Goal: Communication & Community: Answer question/provide support

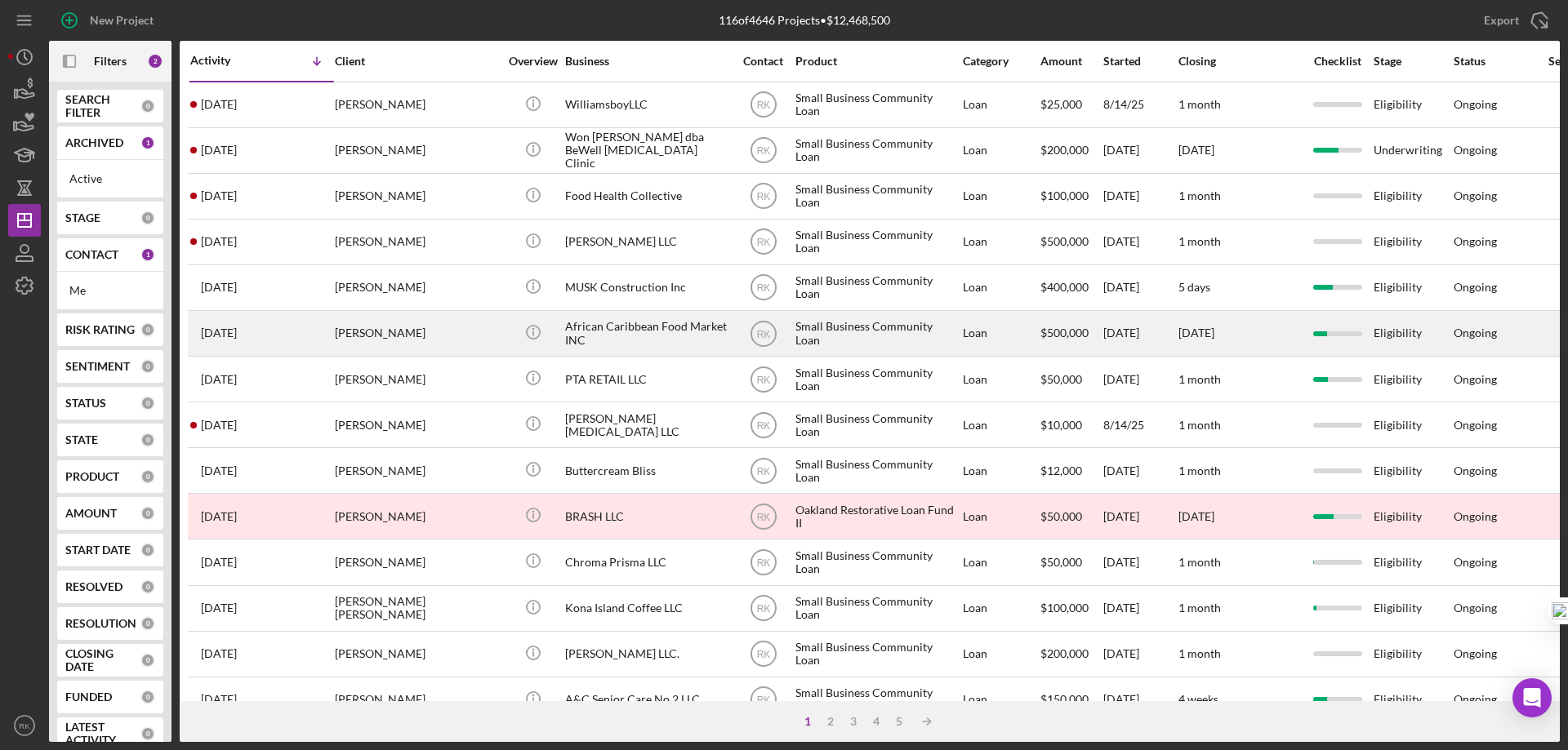
click at [607, 332] on div "African Caribbean Food Market INC" at bounding box center [647, 333] width 164 height 43
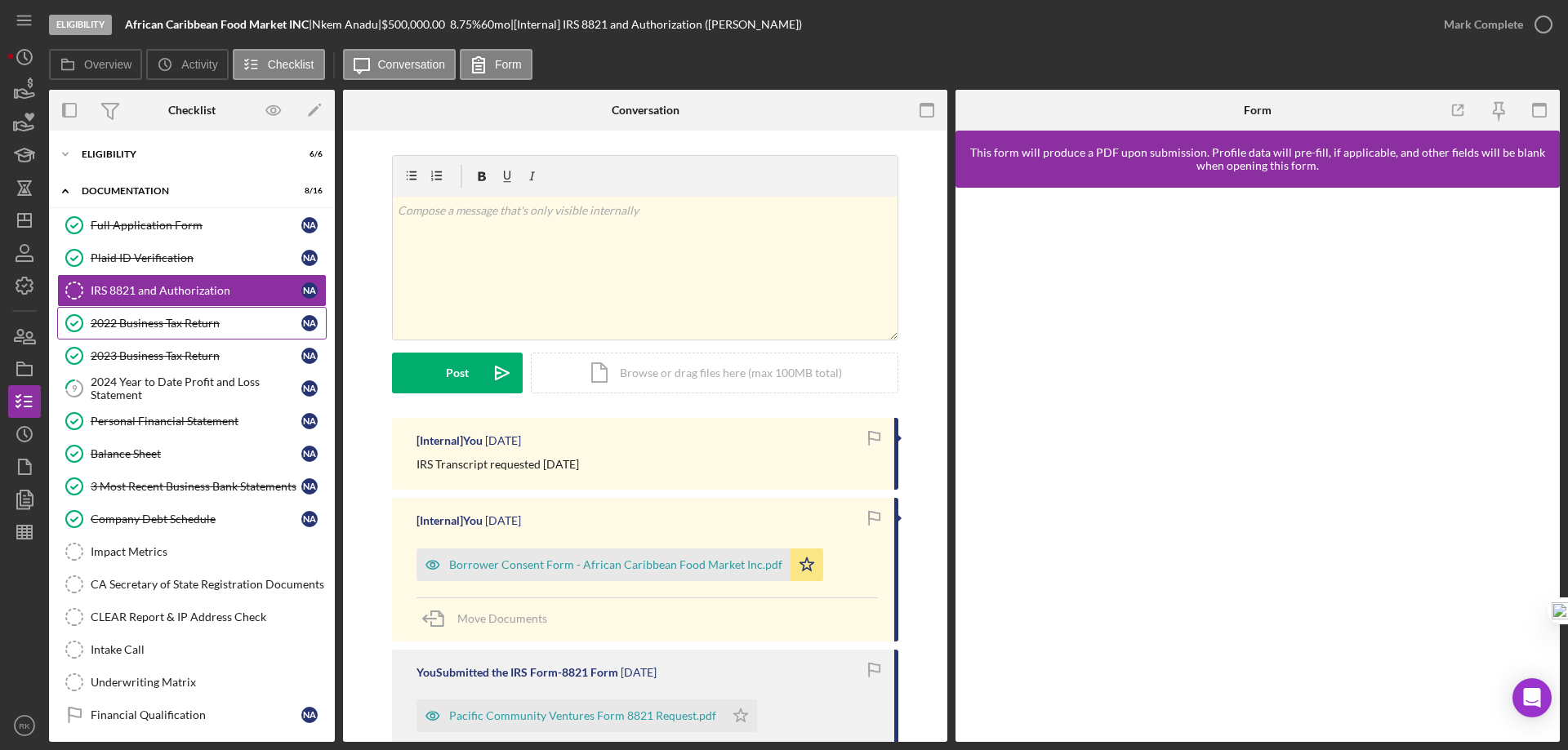
click at [186, 324] on div "2022 Business Tax Return" at bounding box center [196, 323] width 211 height 13
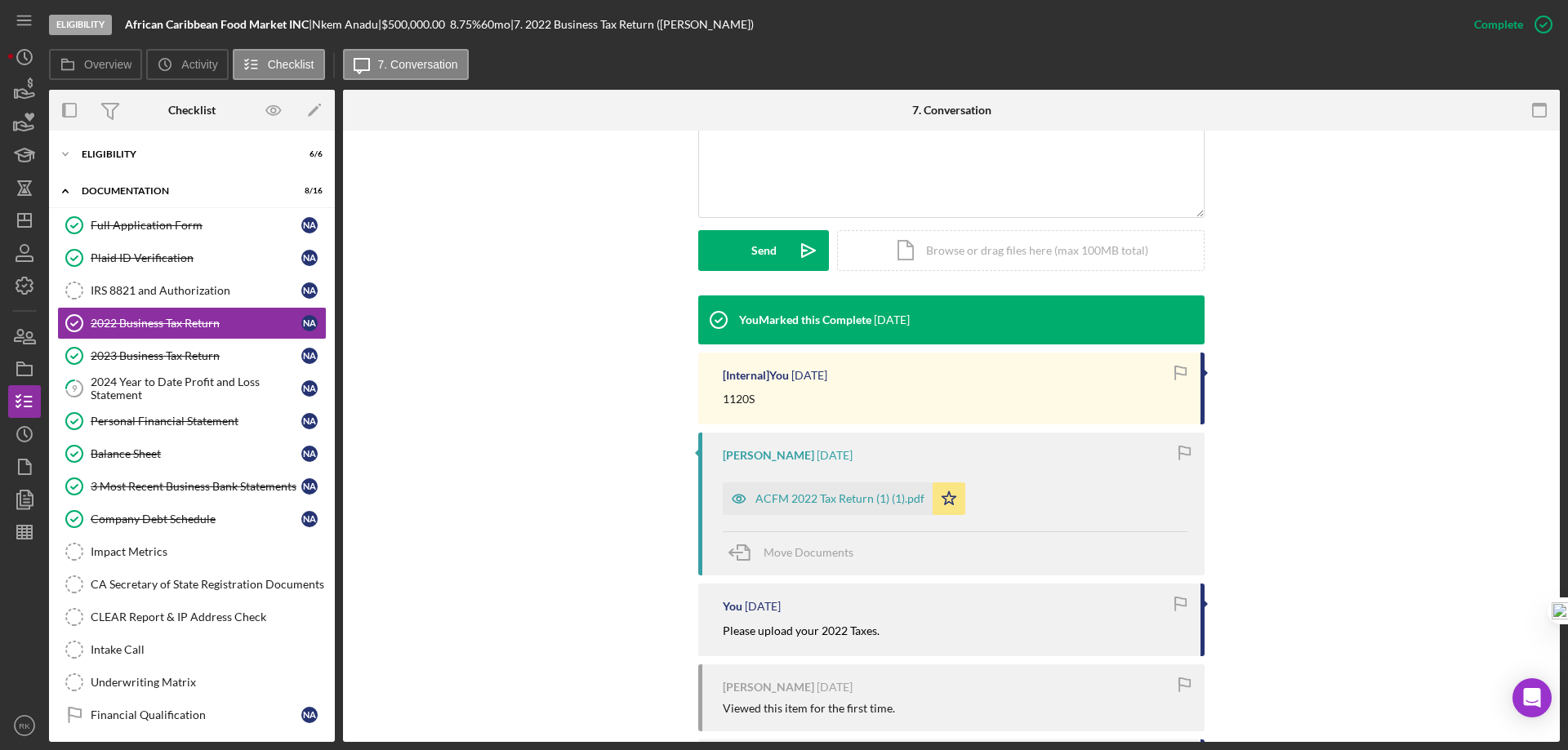
scroll to position [380, 0]
click at [826, 497] on div "ACFM 2022 Tax Return (1) (1).pdf" at bounding box center [840, 497] width 169 height 13
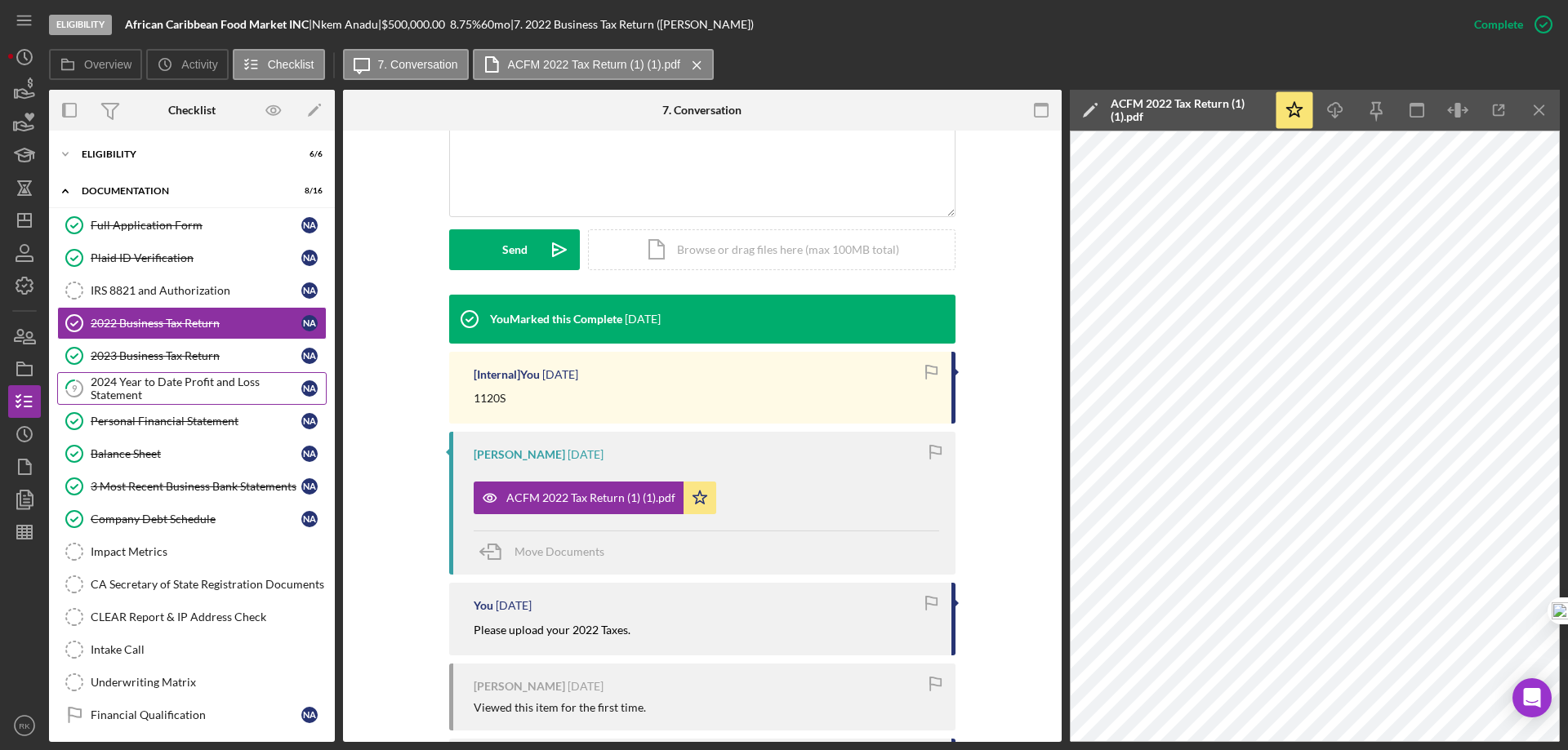
scroll to position [378, 0]
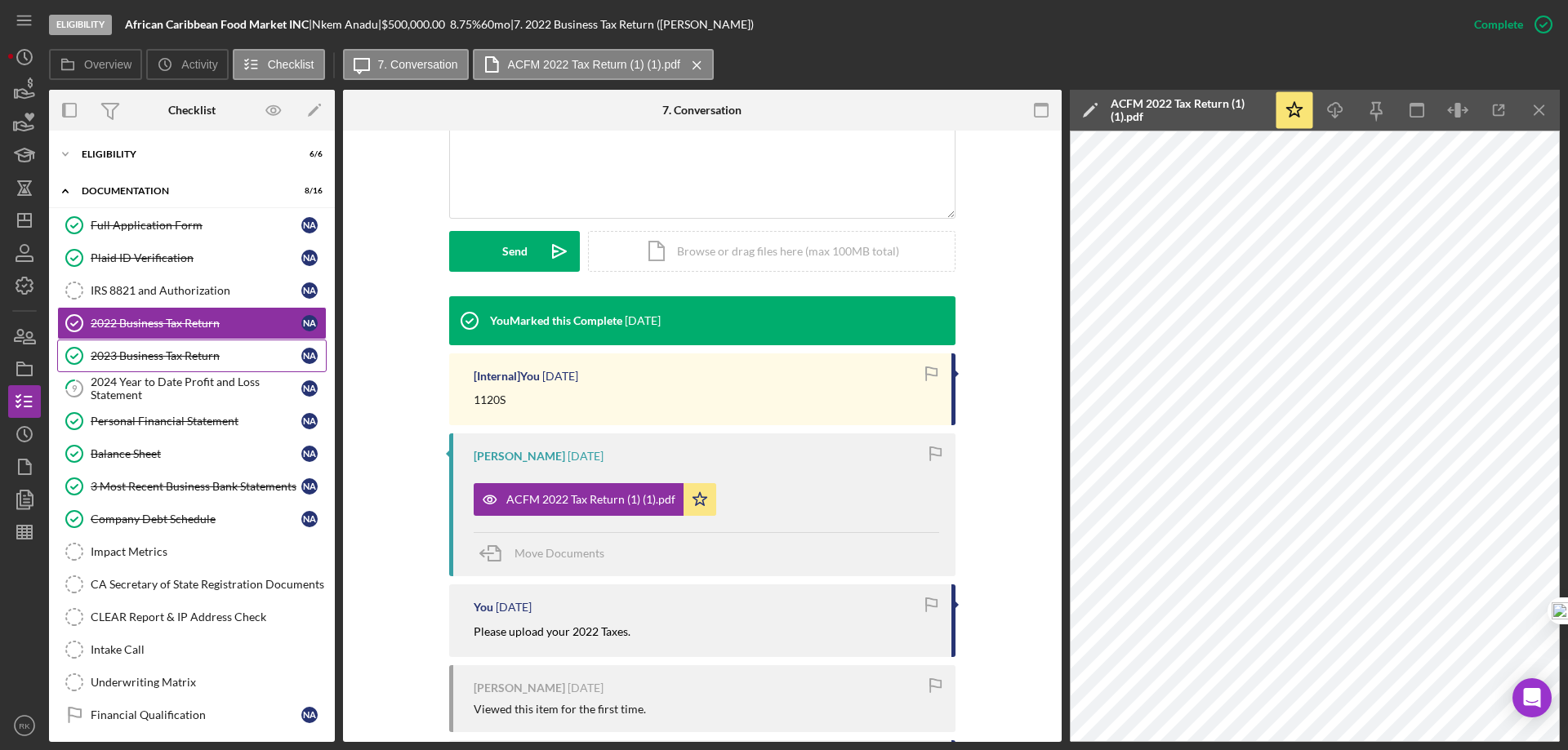
drag, startPoint x: 155, startPoint y: 363, endPoint x: 156, endPoint y: 378, distance: 15.0
click at [155, 363] on link "2023 Business Tax Return 2023 Business Tax Return N A" at bounding box center [192, 356] width 270 height 33
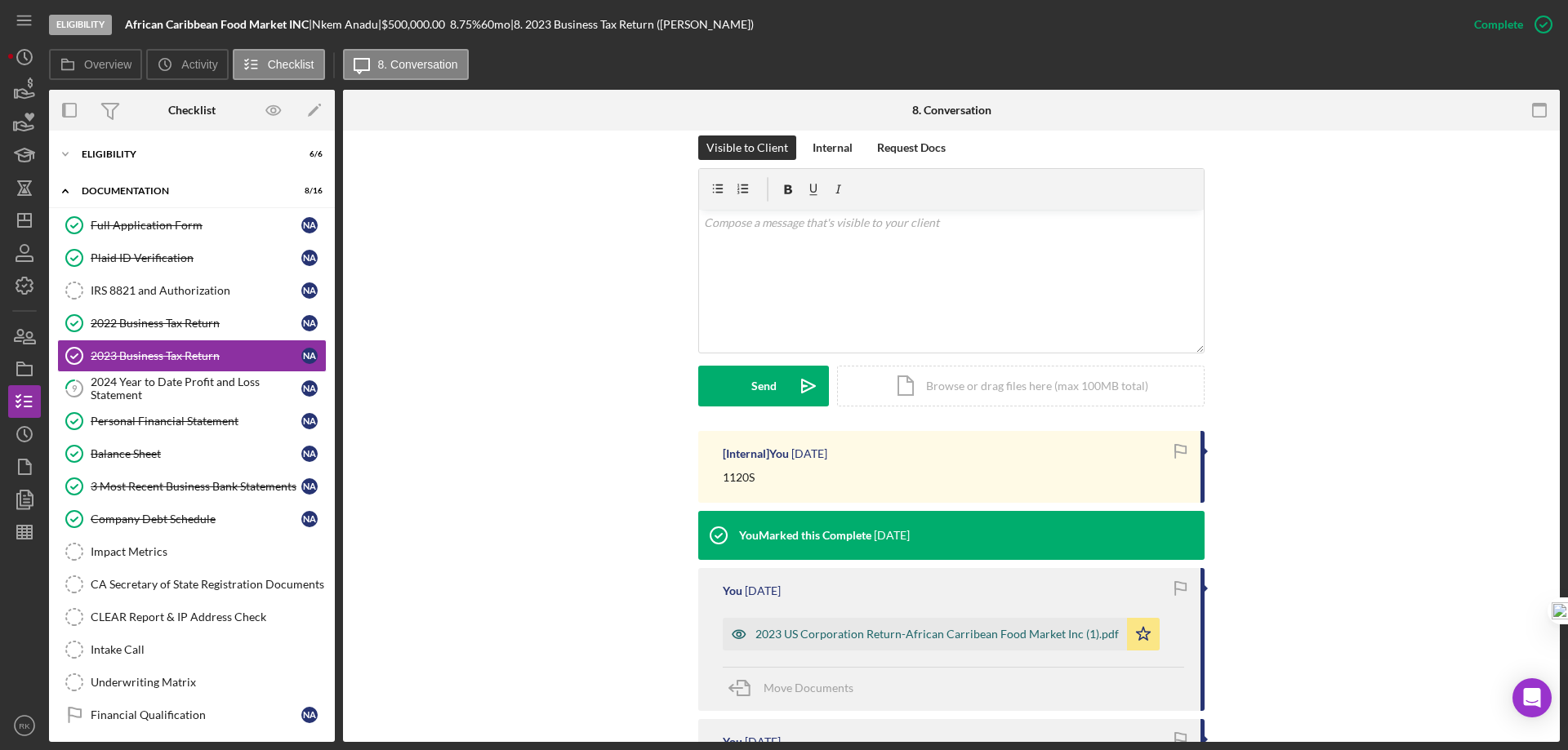
scroll to position [245, 0]
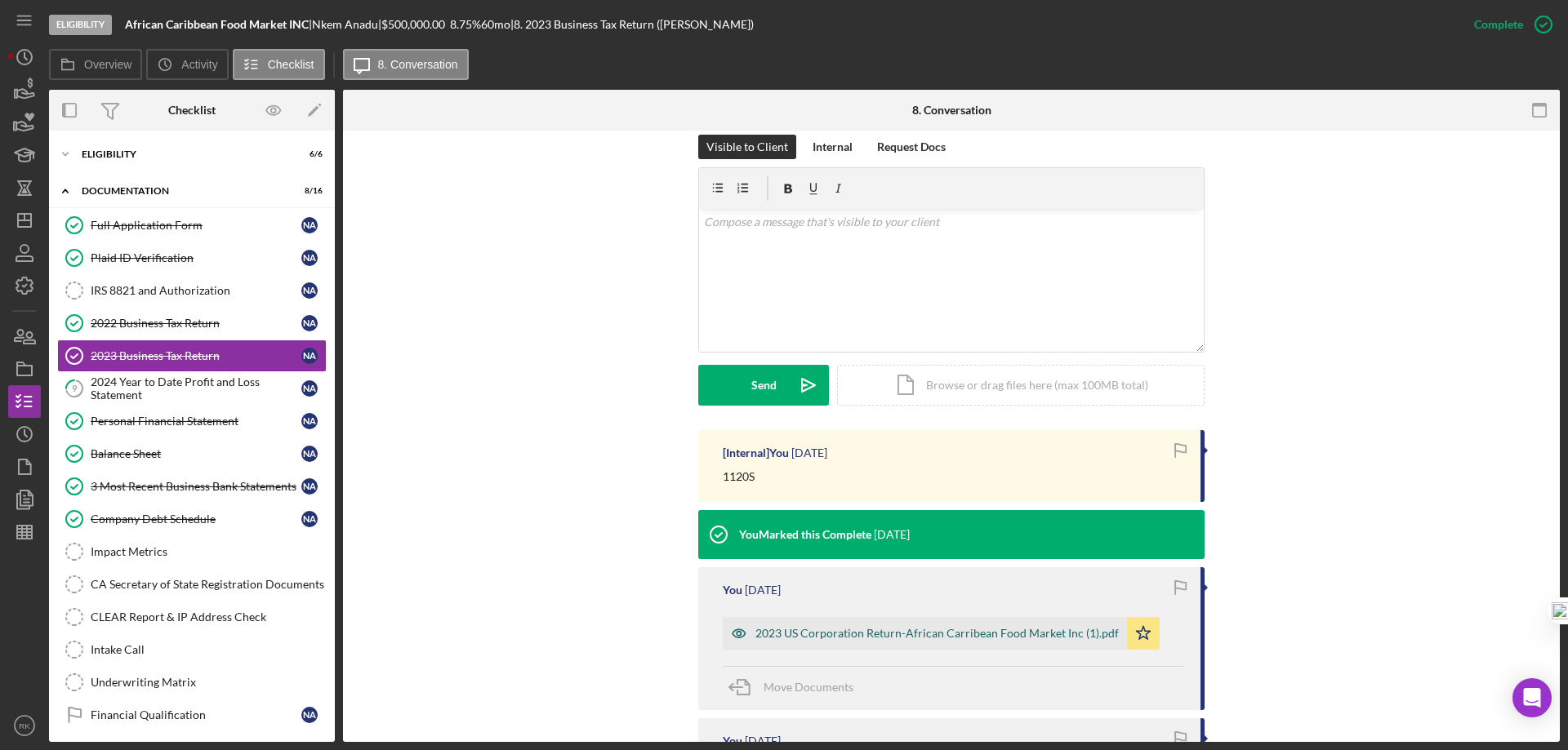
click at [846, 634] on div "2023 US Corporation Return-African Carribean Food Market Inc (1).pdf" at bounding box center [937, 633] width 363 height 13
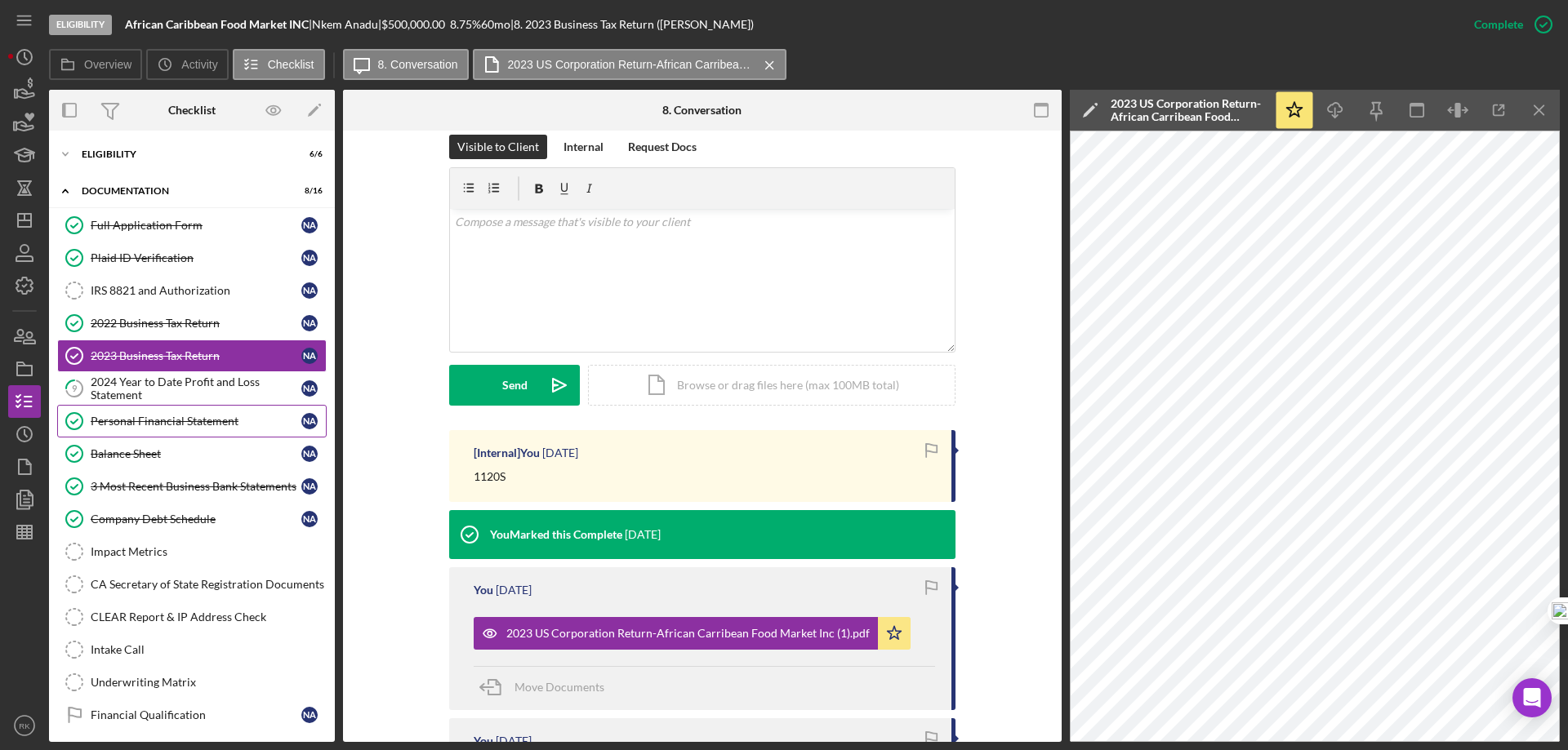
drag, startPoint x: 153, startPoint y: 387, endPoint x: 65, endPoint y: 403, distance: 89.4
click at [153, 387] on div "2024 Year to Date Profit and Loss Statement" at bounding box center [196, 388] width 211 height 26
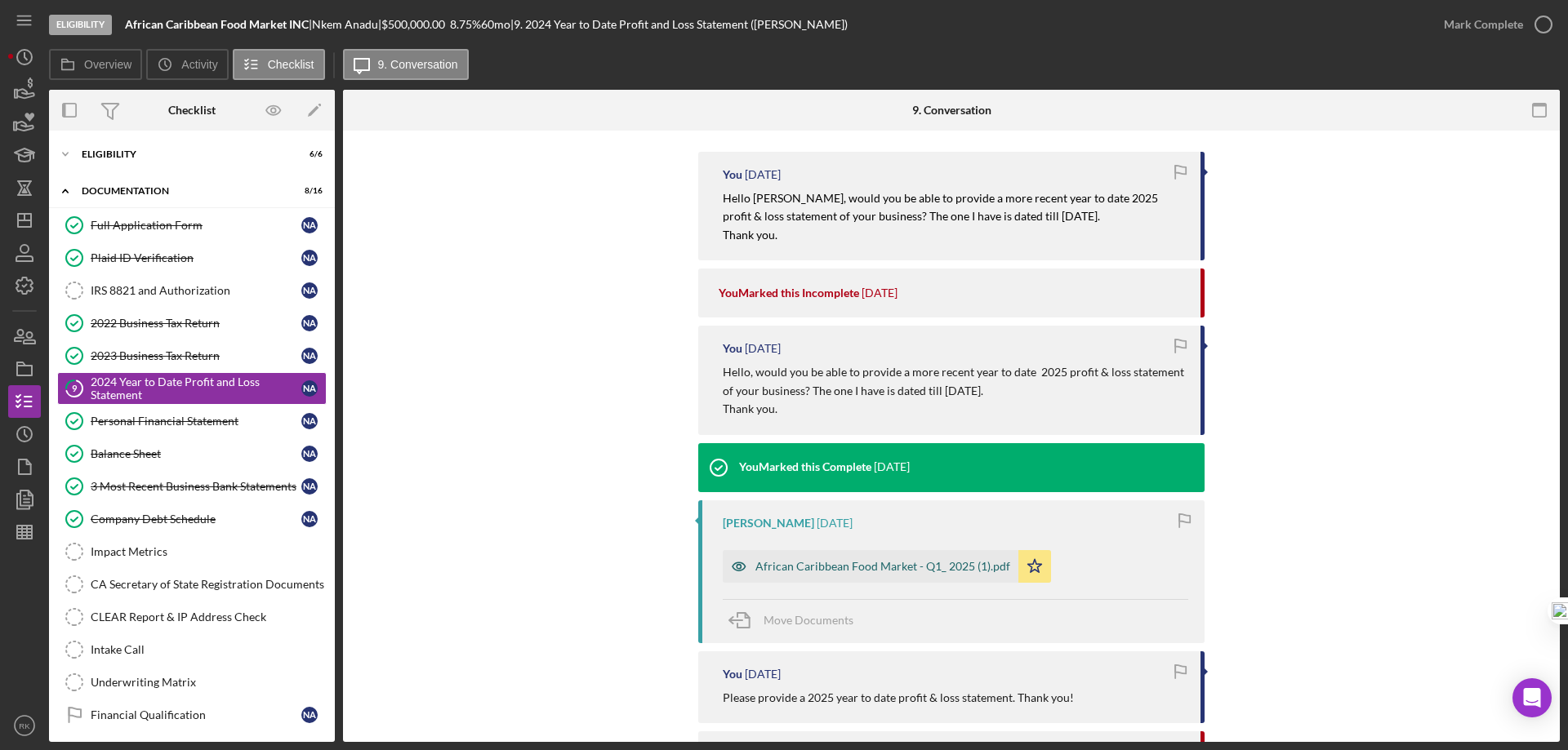
scroll to position [299, 0]
click at [856, 571] on div "African Caribbean Food Market - Q1_ 2025 (1).pdf" at bounding box center [883, 565] width 255 height 13
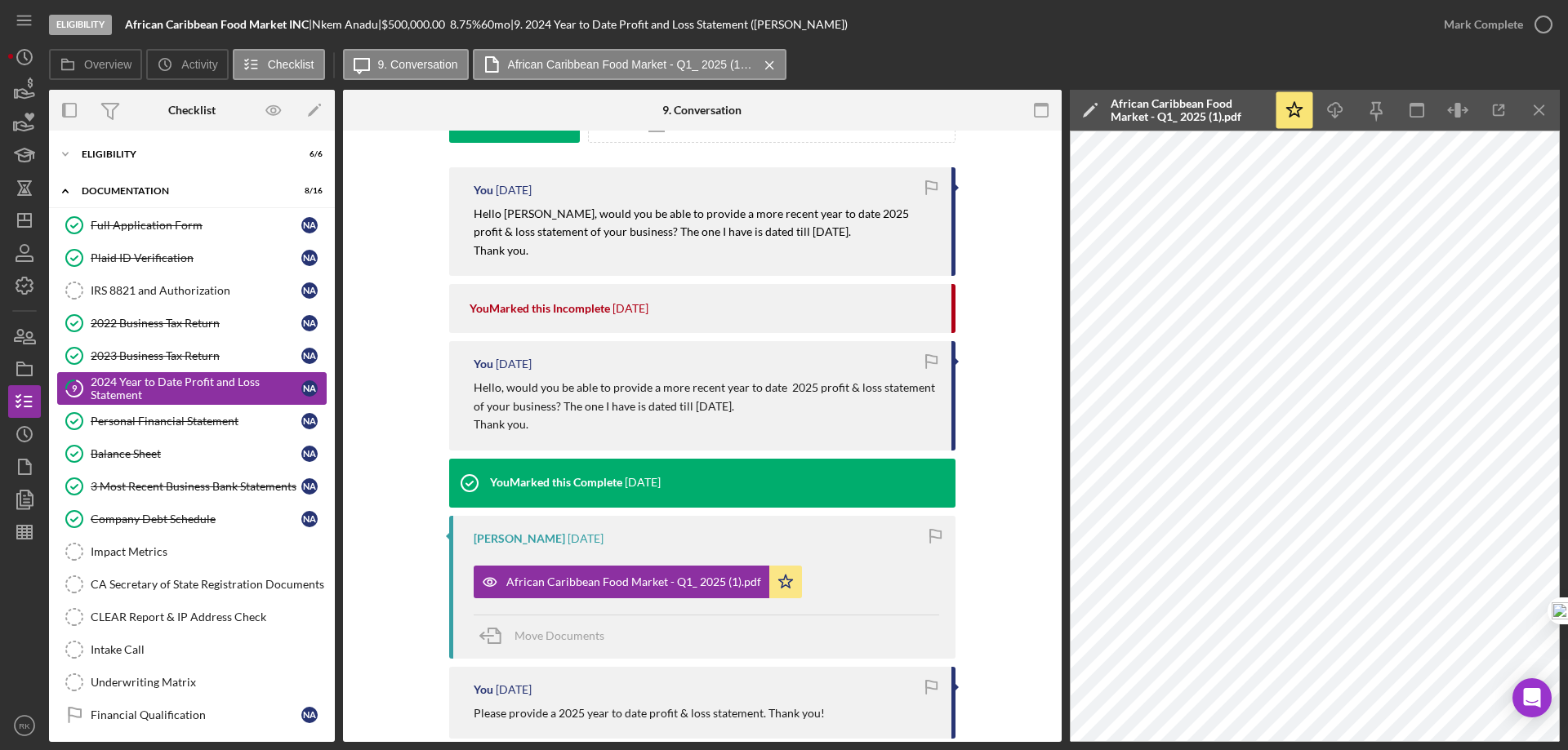
scroll to position [282, 0]
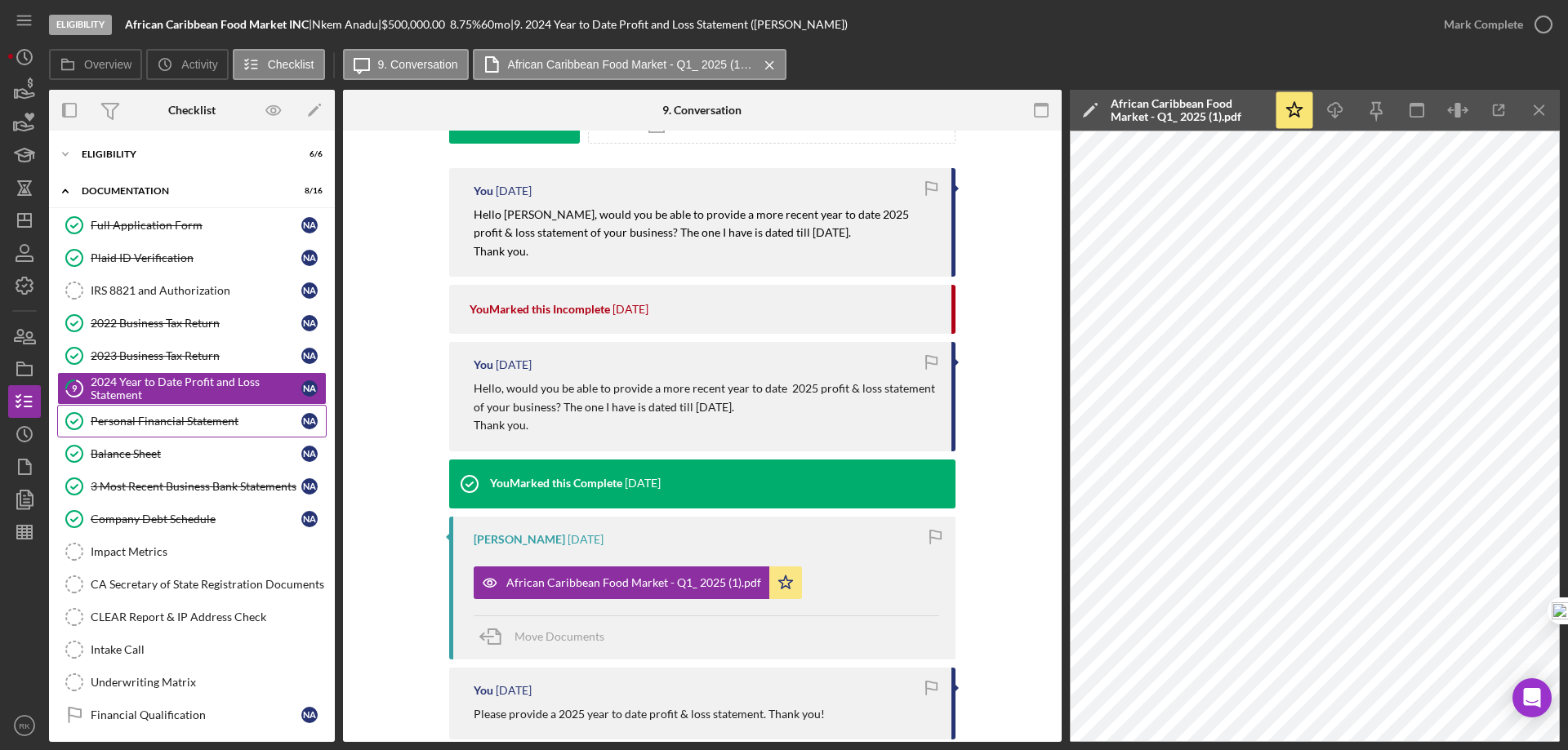
drag, startPoint x: 226, startPoint y: 350, endPoint x: 226, endPoint y: 413, distance: 63.0
click at [226, 350] on div "2023 Business Tax Return" at bounding box center [196, 356] width 211 height 13
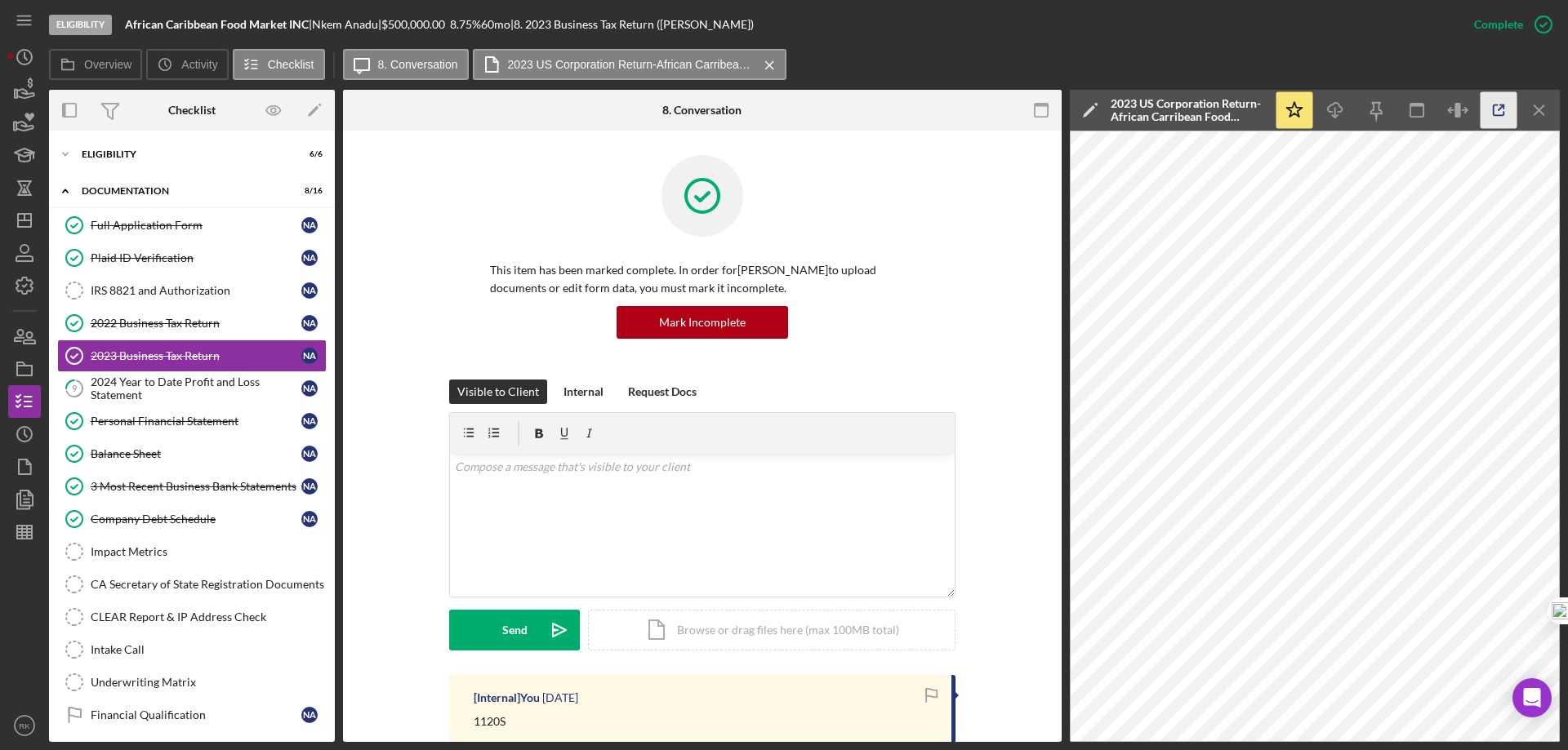
click at [1501, 102] on icon "button" at bounding box center [1499, 110] width 37 height 37
click at [175, 387] on div "2024 Year to Date Profit and Loss Statement" at bounding box center [196, 388] width 211 height 26
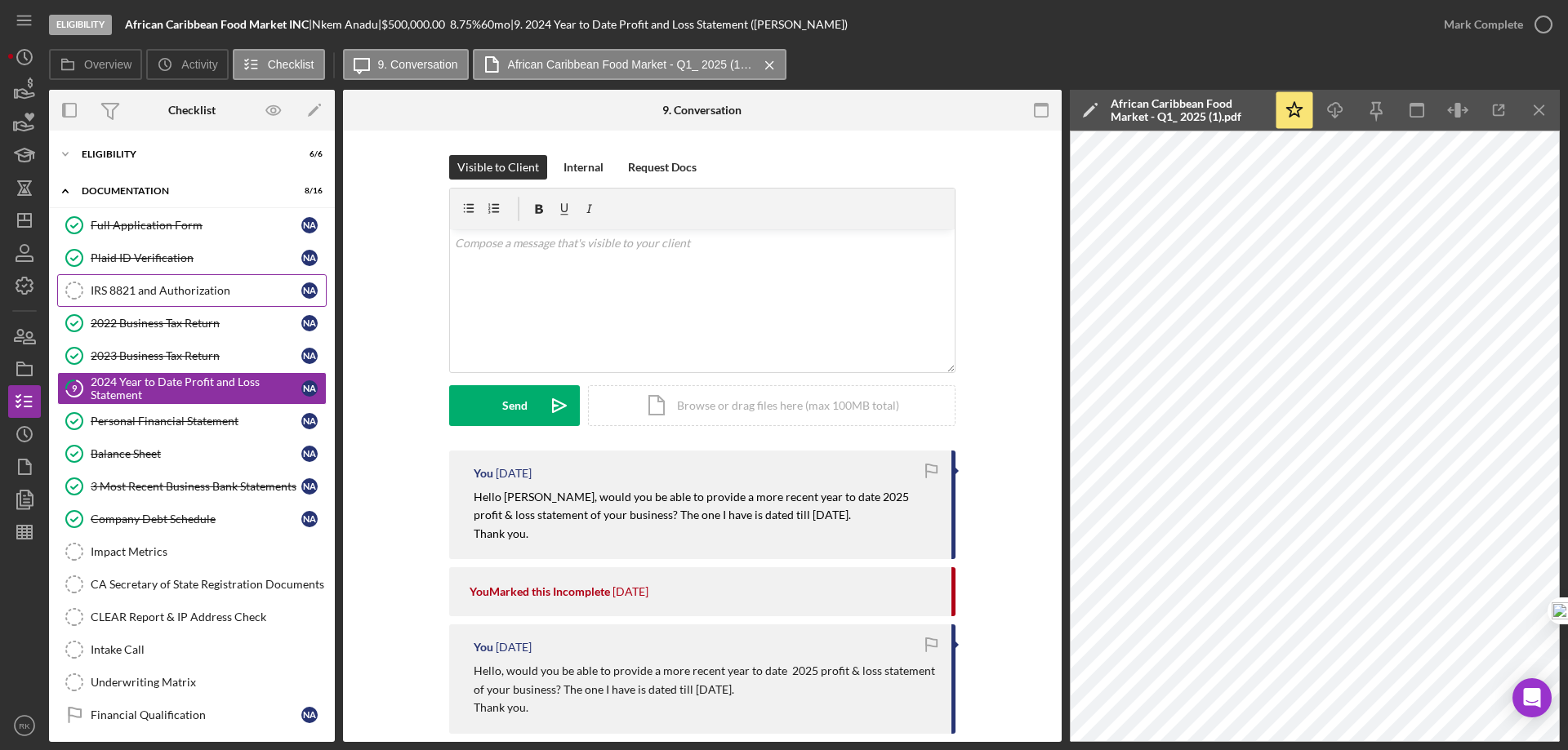
click at [152, 286] on div "IRS 8821 and Authorization" at bounding box center [196, 290] width 211 height 13
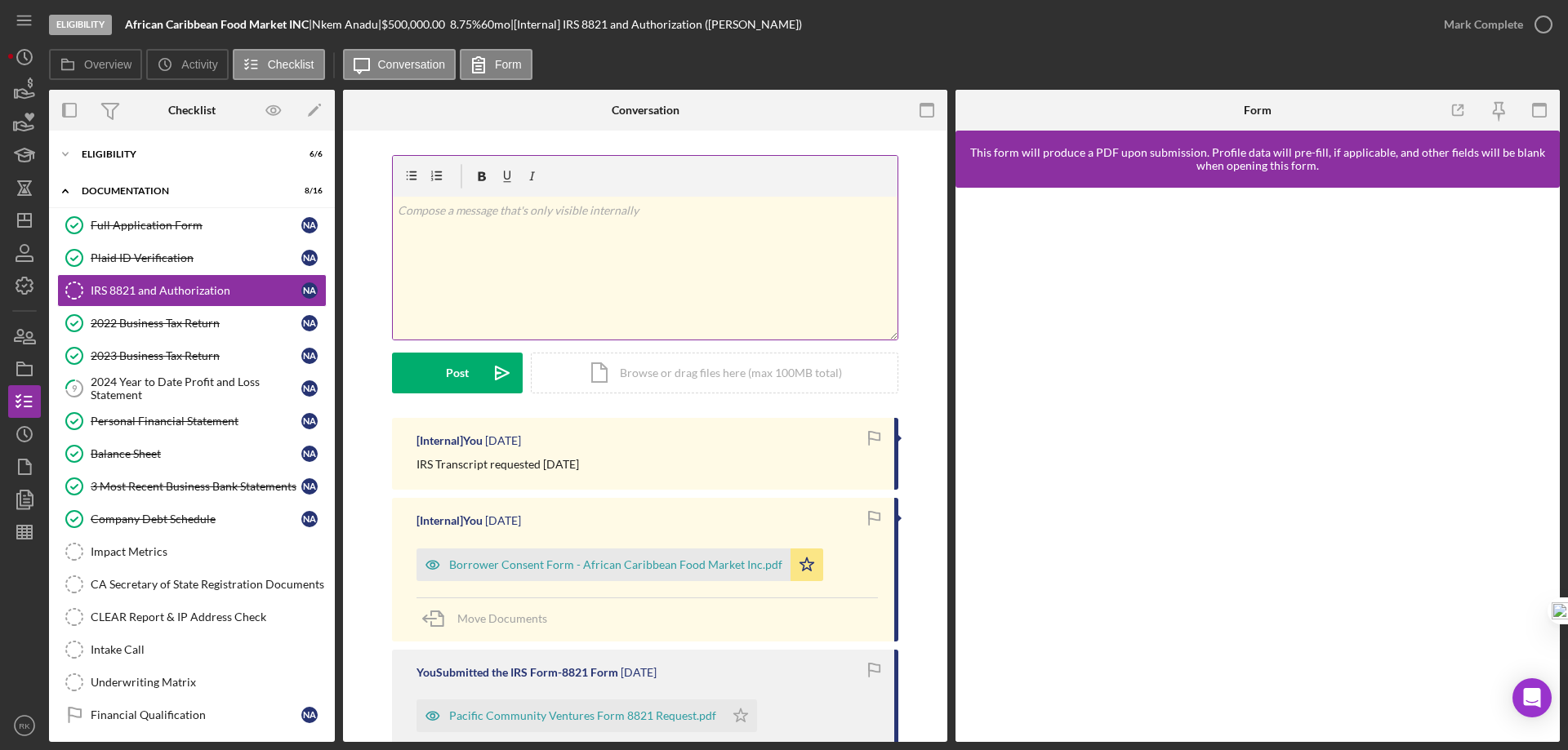
click at [481, 223] on div "v Color teal Color pink Remove color Add row above Add row below Add column bef…" at bounding box center [645, 268] width 505 height 143
click at [426, 233] on p "2024" at bounding box center [646, 233] width 496 height 18
click at [398, 232] on p "2024" at bounding box center [646, 233] width 496 height 18
drag, startPoint x: 454, startPoint y: 228, endPoint x: 472, endPoint y: 246, distance: 25.5
click at [454, 228] on p "Need 2024" at bounding box center [646, 233] width 496 height 18
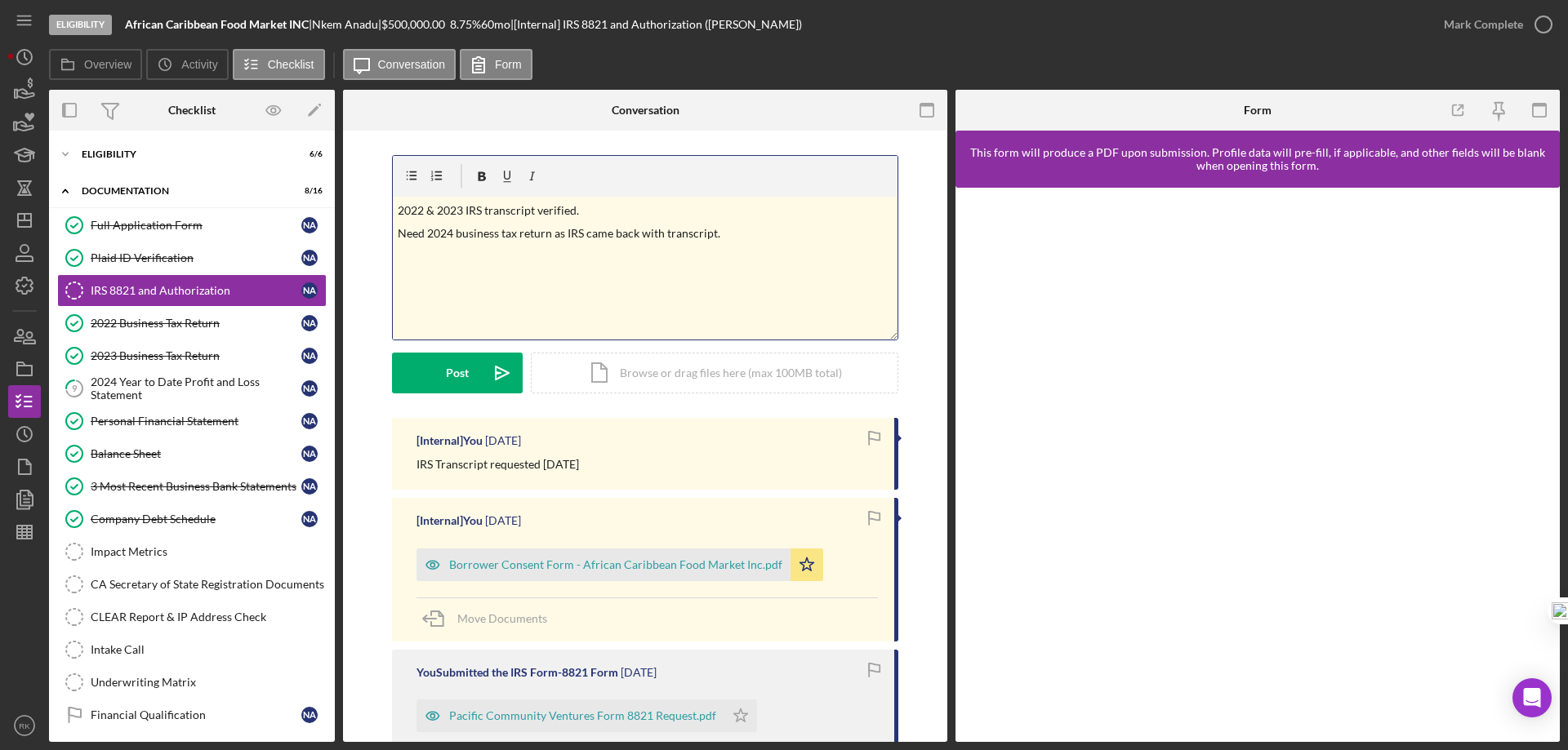
click at [398, 234] on p "Need 2024 business tax return as IRS came back with transcript." at bounding box center [646, 233] width 496 height 18
click at [459, 209] on p "2022 & 2023 IRS transcript verified." at bounding box center [646, 210] width 496 height 18
drag, startPoint x: 717, startPoint y: 233, endPoint x: 396, endPoint y: 252, distance: 321.6
click at [396, 252] on div "v Color teal Color pink Remove color Add row above Add row below Add column bef…" at bounding box center [645, 268] width 505 height 143
click at [499, 284] on div "v Color teal Color pink Remove color Add row above Add row below Add column bef…" at bounding box center [645, 268] width 505 height 143
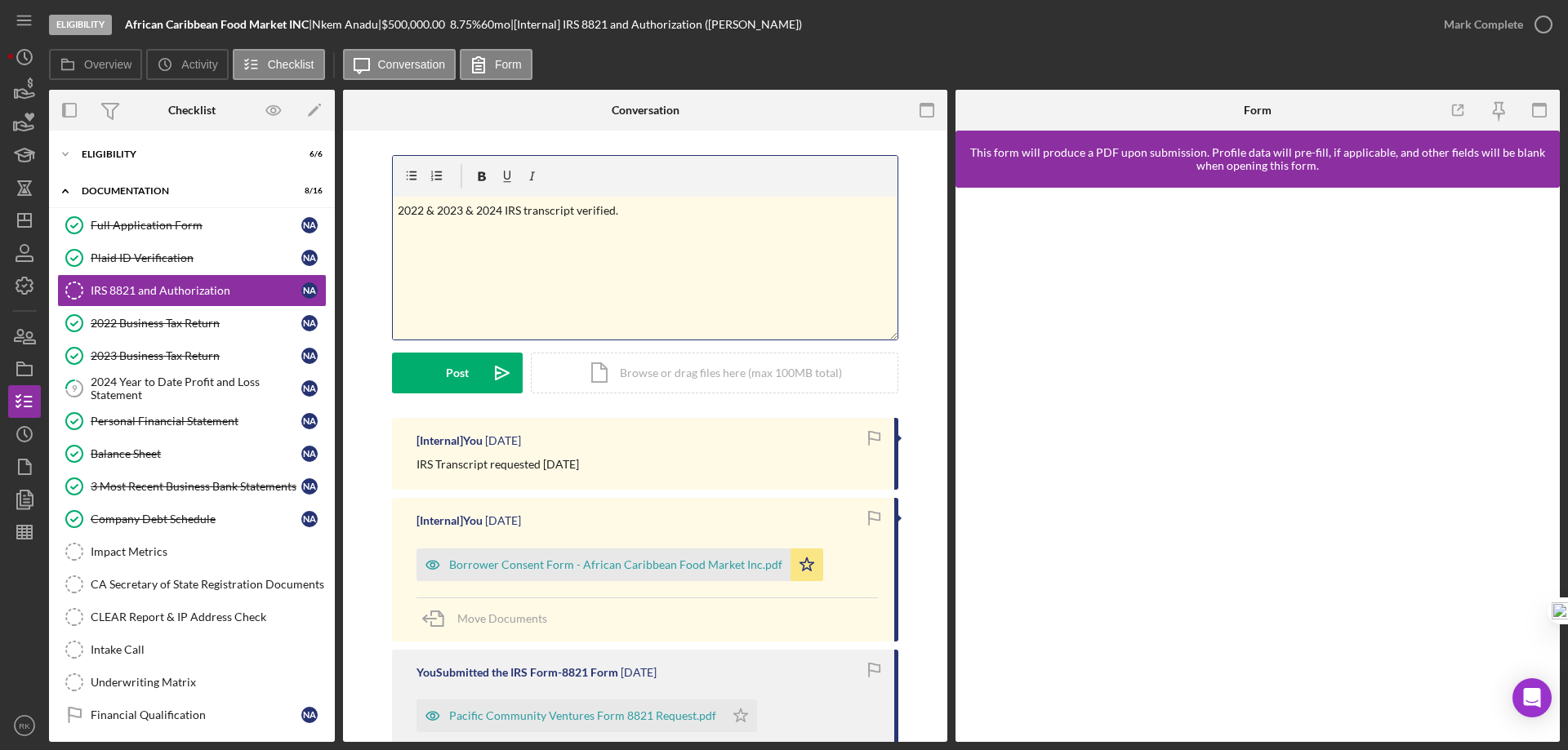
click at [422, 211] on p "2022 & 2023 & 2024 IRS transcript verified." at bounding box center [646, 210] width 496 height 18
click at [475, 255] on div "v Color teal Color pink Remove color Add row above Add row below Add column bef…" at bounding box center [645, 268] width 505 height 143
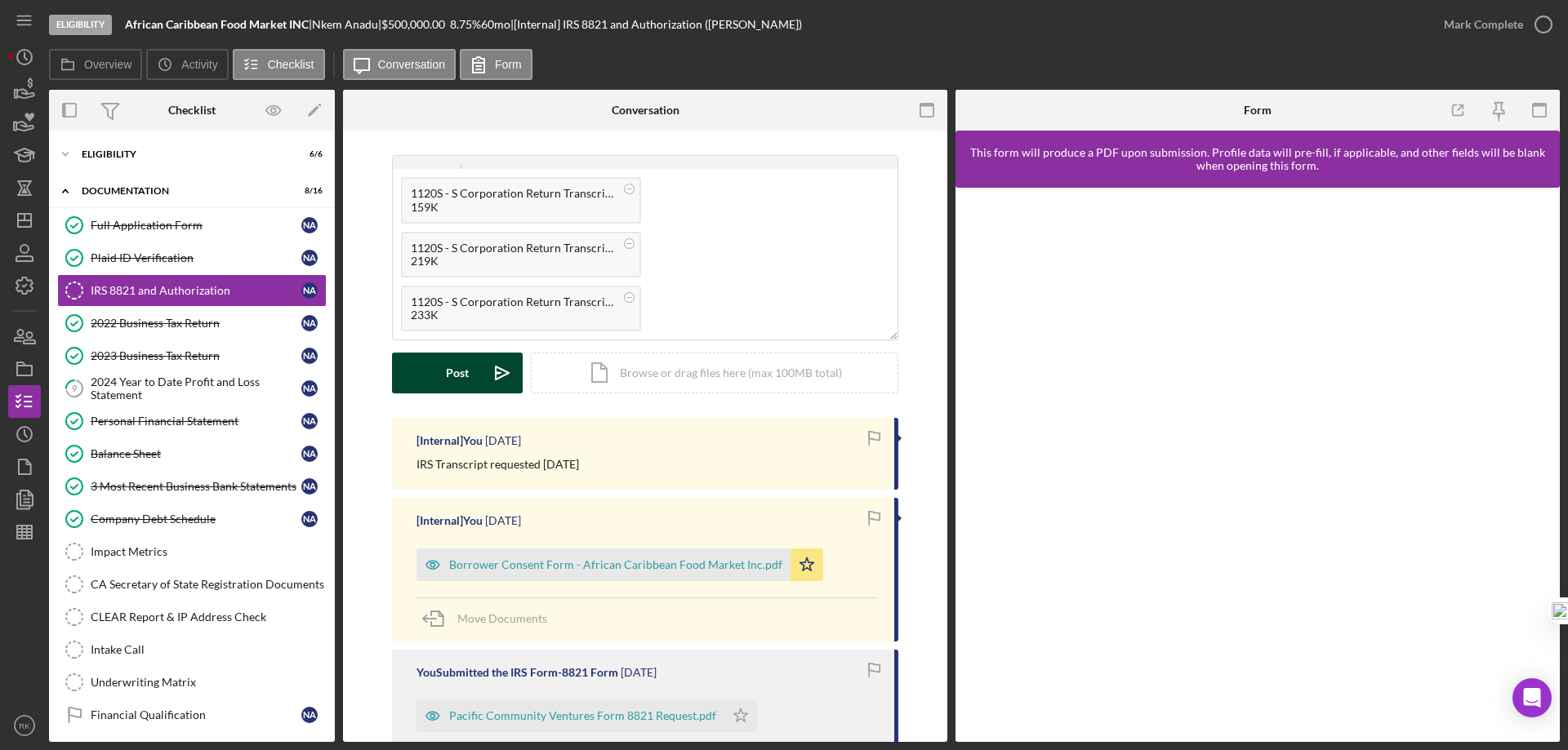
click at [470, 374] on button "Post Icon/icon-invite-send" at bounding box center [457, 372] width 131 height 40
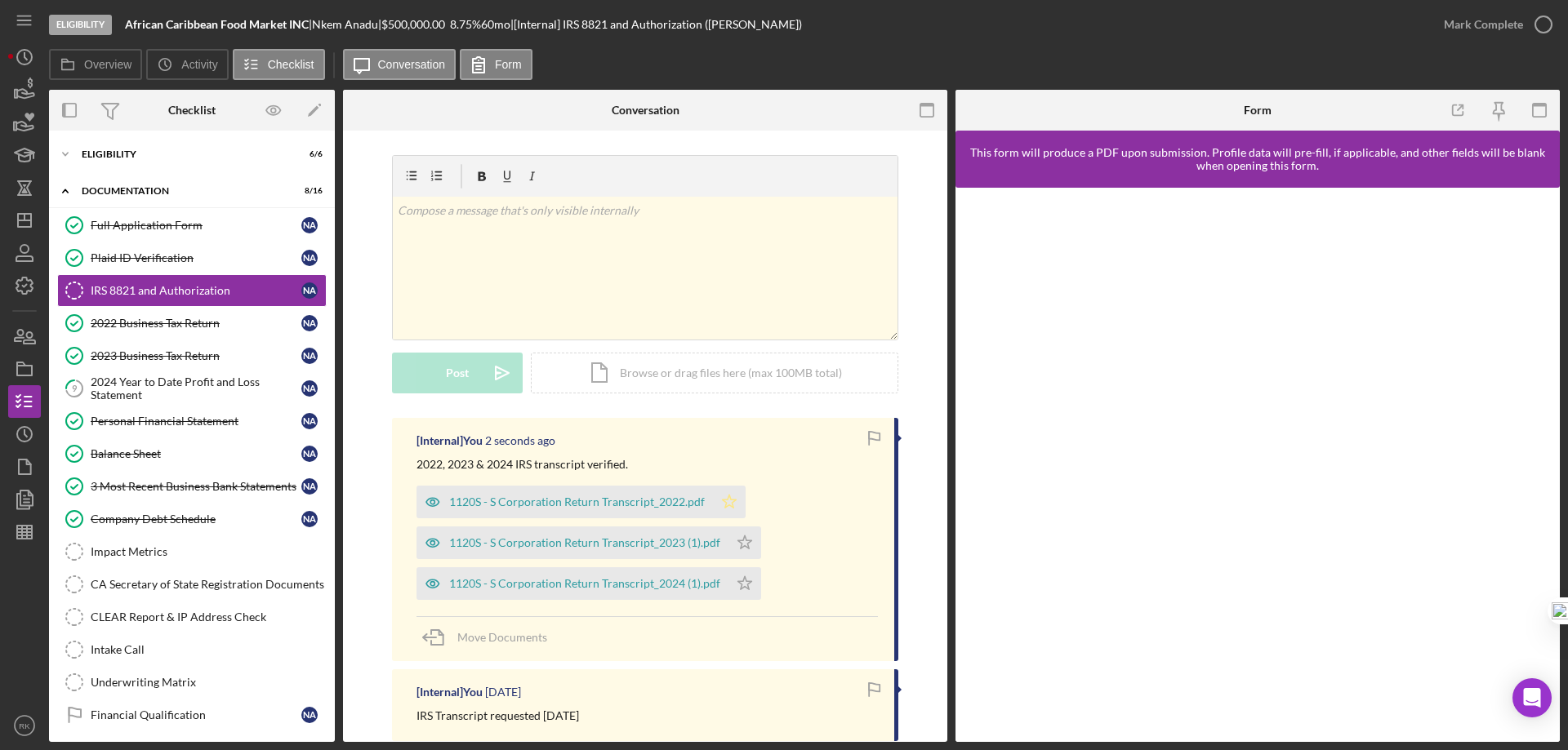
click at [725, 499] on icon "Icon/Star" at bounding box center [729, 501] width 33 height 33
click at [742, 543] on polygon "button" at bounding box center [745, 542] width 13 height 13
click at [740, 584] on icon "Icon/Star" at bounding box center [744, 583] width 33 height 33
click at [1540, 17] on circle "button" at bounding box center [1543, 24] width 16 height 16
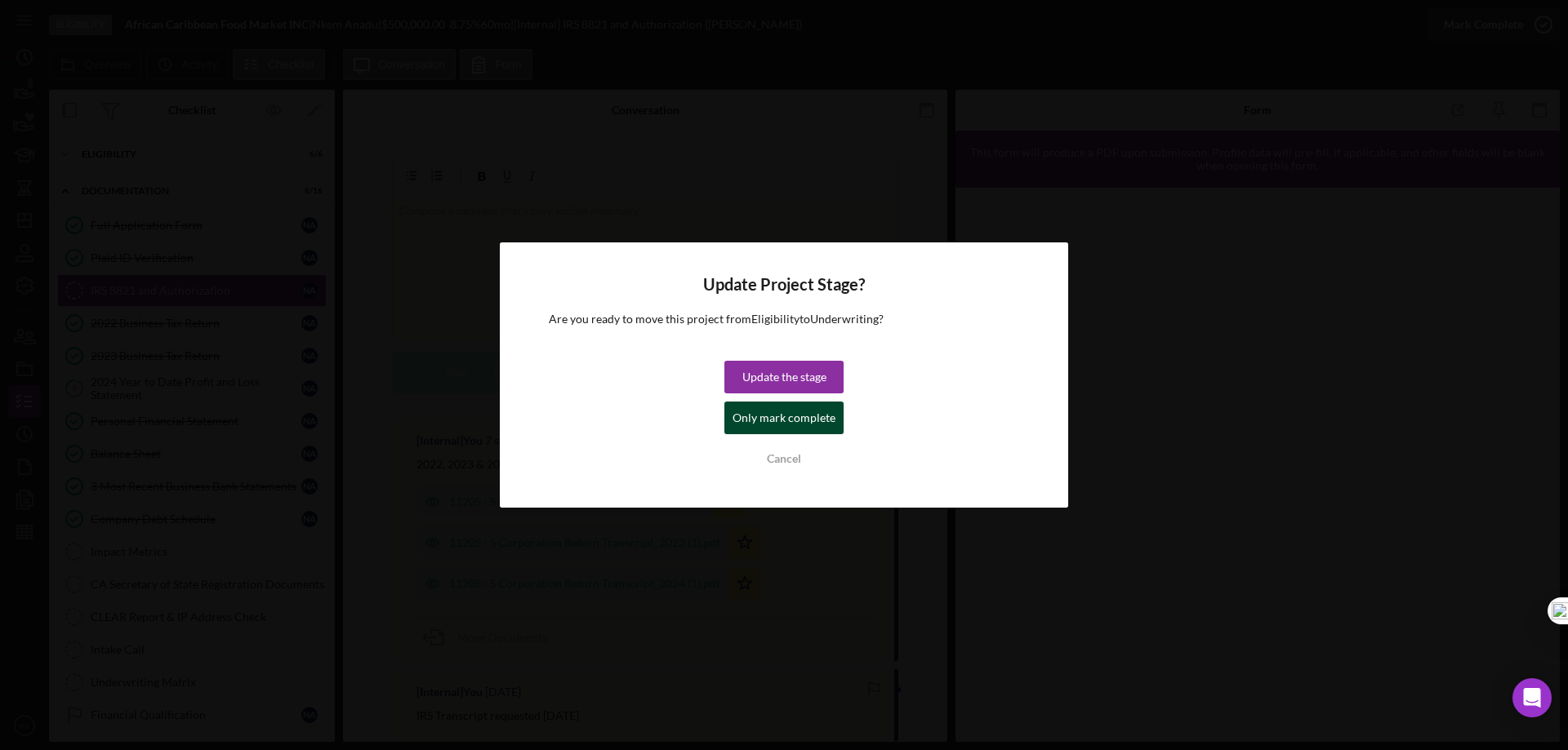
drag, startPoint x: 765, startPoint y: 415, endPoint x: 460, endPoint y: 404, distance: 305.2
click at [765, 415] on div "Only mark complete" at bounding box center [784, 418] width 103 height 33
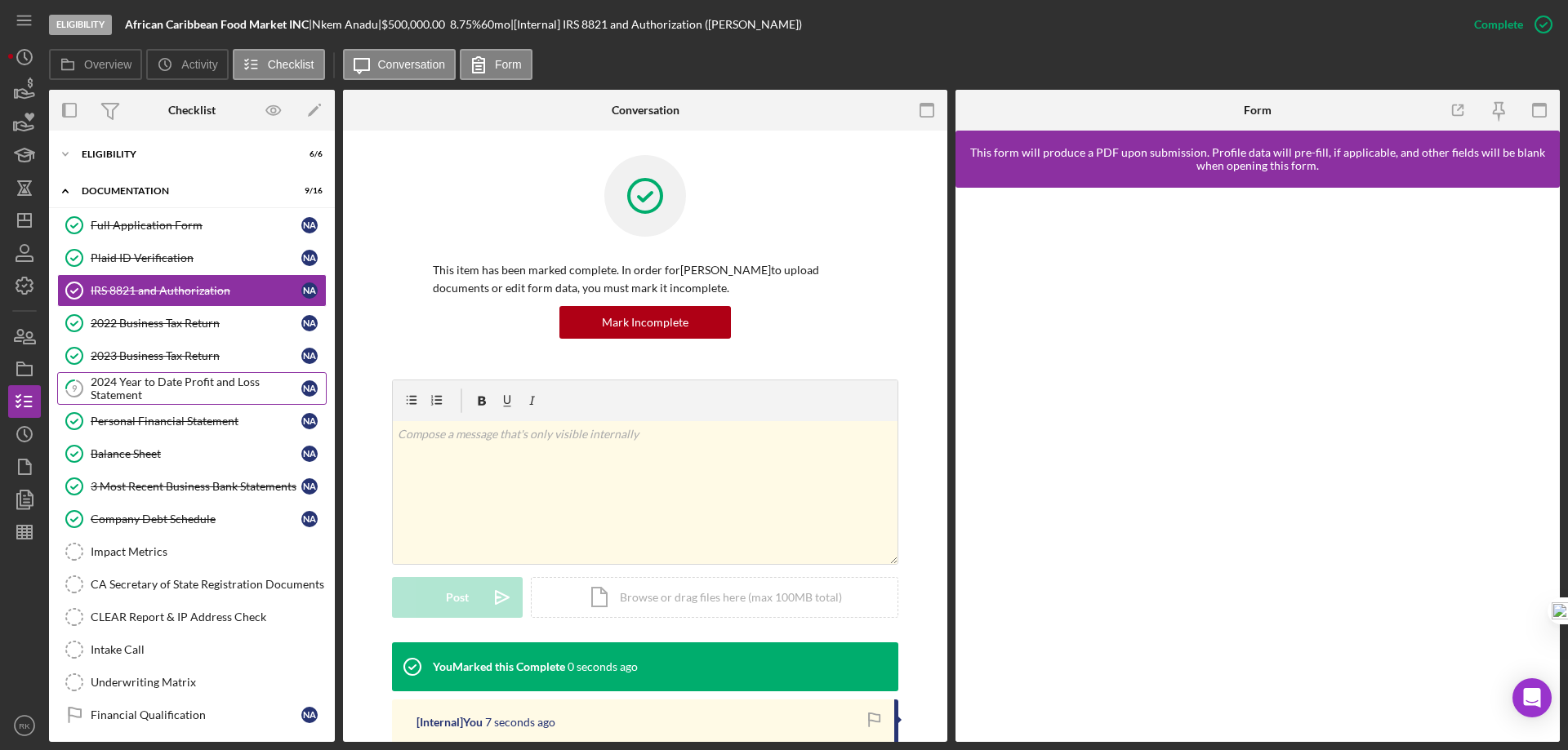
click at [173, 388] on div "2024 Year to Date Profit and Loss Statement" at bounding box center [196, 388] width 211 height 26
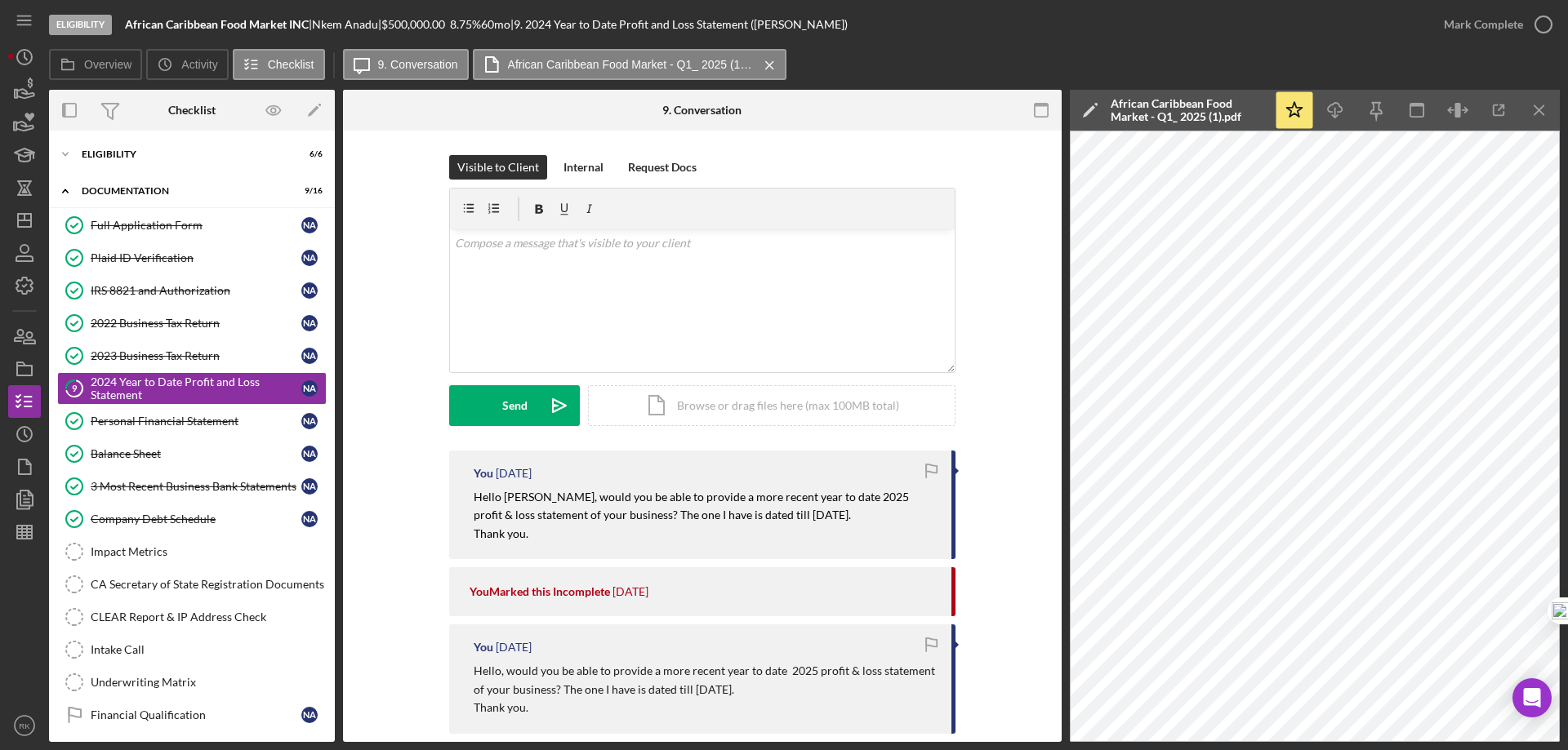
drag, startPoint x: 486, startPoint y: 507, endPoint x: 494, endPoint y: 511, distance: 8.9
click at [487, 507] on p "Hello [PERSON_NAME], would you be able to provide a more recent year to date 20…" at bounding box center [704, 506] width 461 height 37
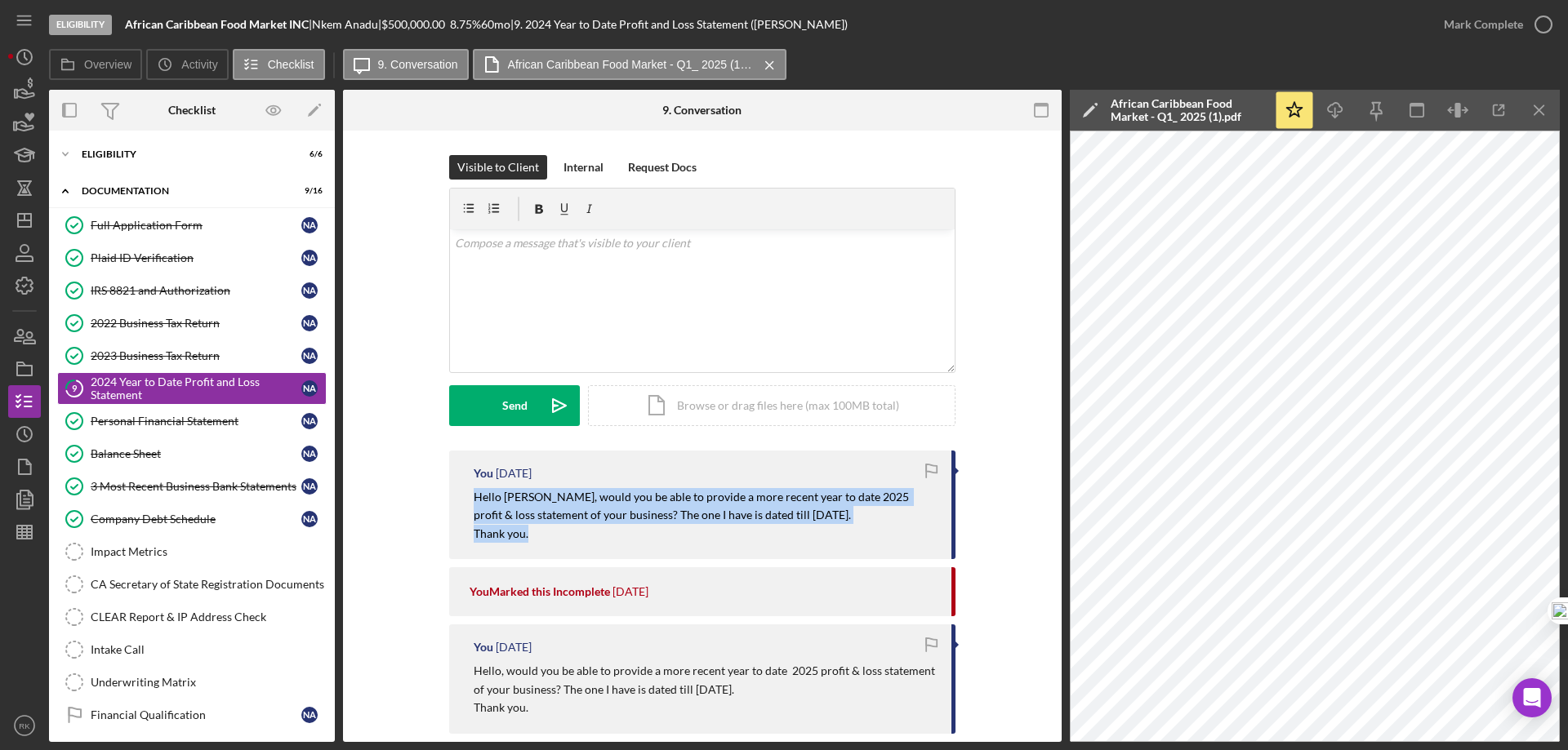
drag, startPoint x: 472, startPoint y: 498, endPoint x: 657, endPoint y: 533, distance: 188.3
click at [658, 534] on div "Hello [PERSON_NAME], would you be able to provide a more recent year to date 20…" at bounding box center [704, 515] width 461 height 55
copy div "Hello [PERSON_NAME], would you be able to provide a more recent year to date 20…"
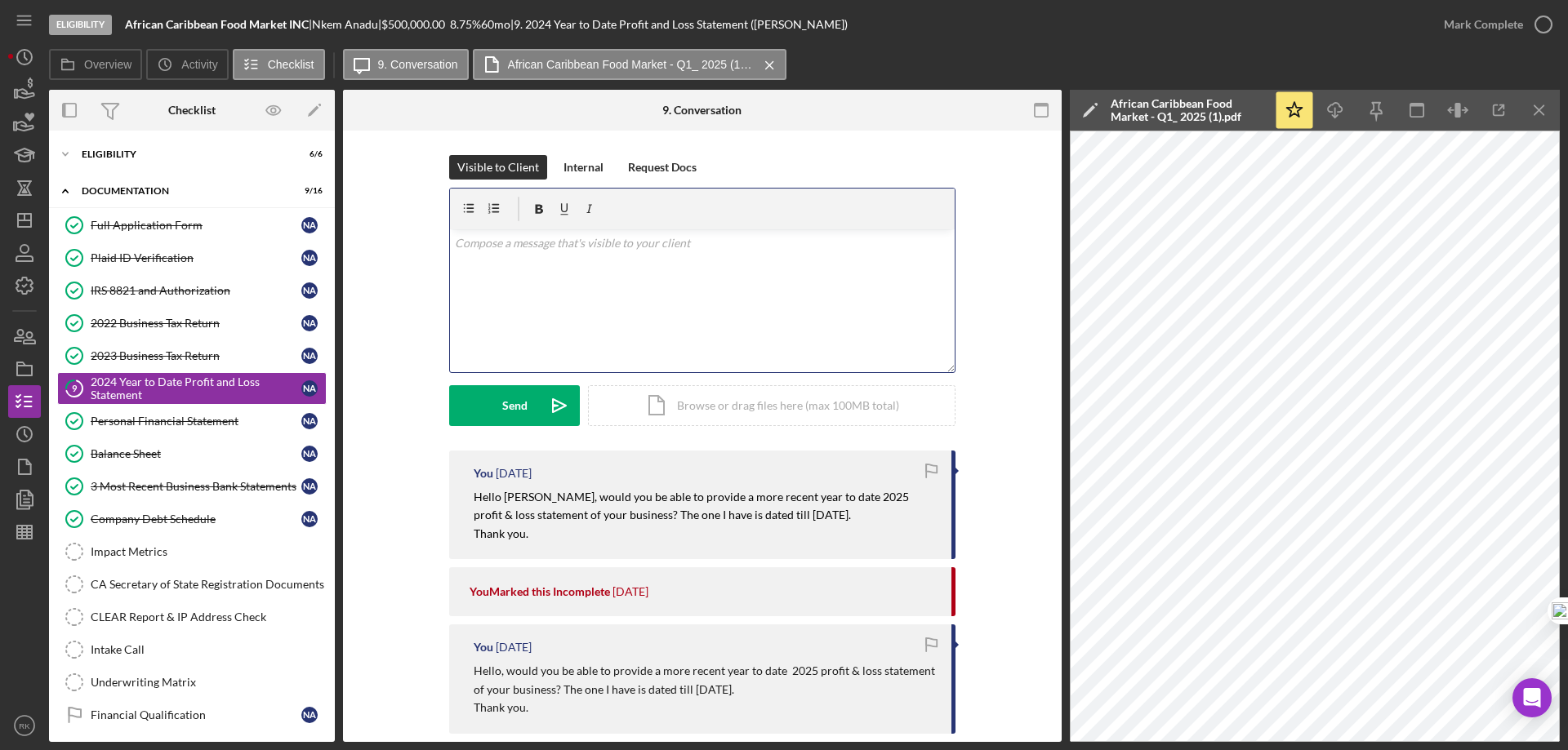
click at [481, 263] on div "v Color teal Color pink Remove color Add row above Add row below Add column bef…" at bounding box center [702, 301] width 505 height 143
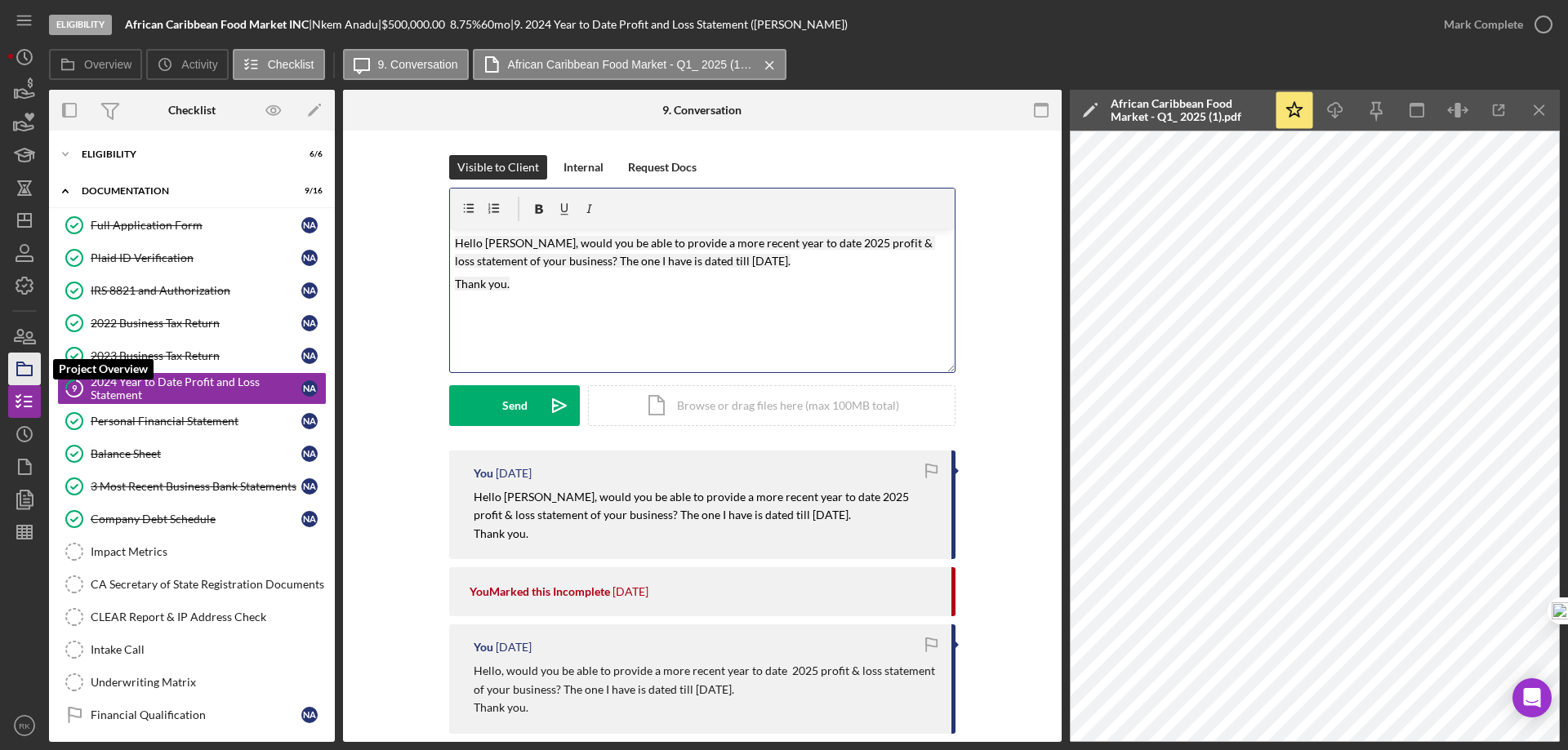
click at [21, 370] on icon "button" at bounding box center [24, 369] width 40 height 40
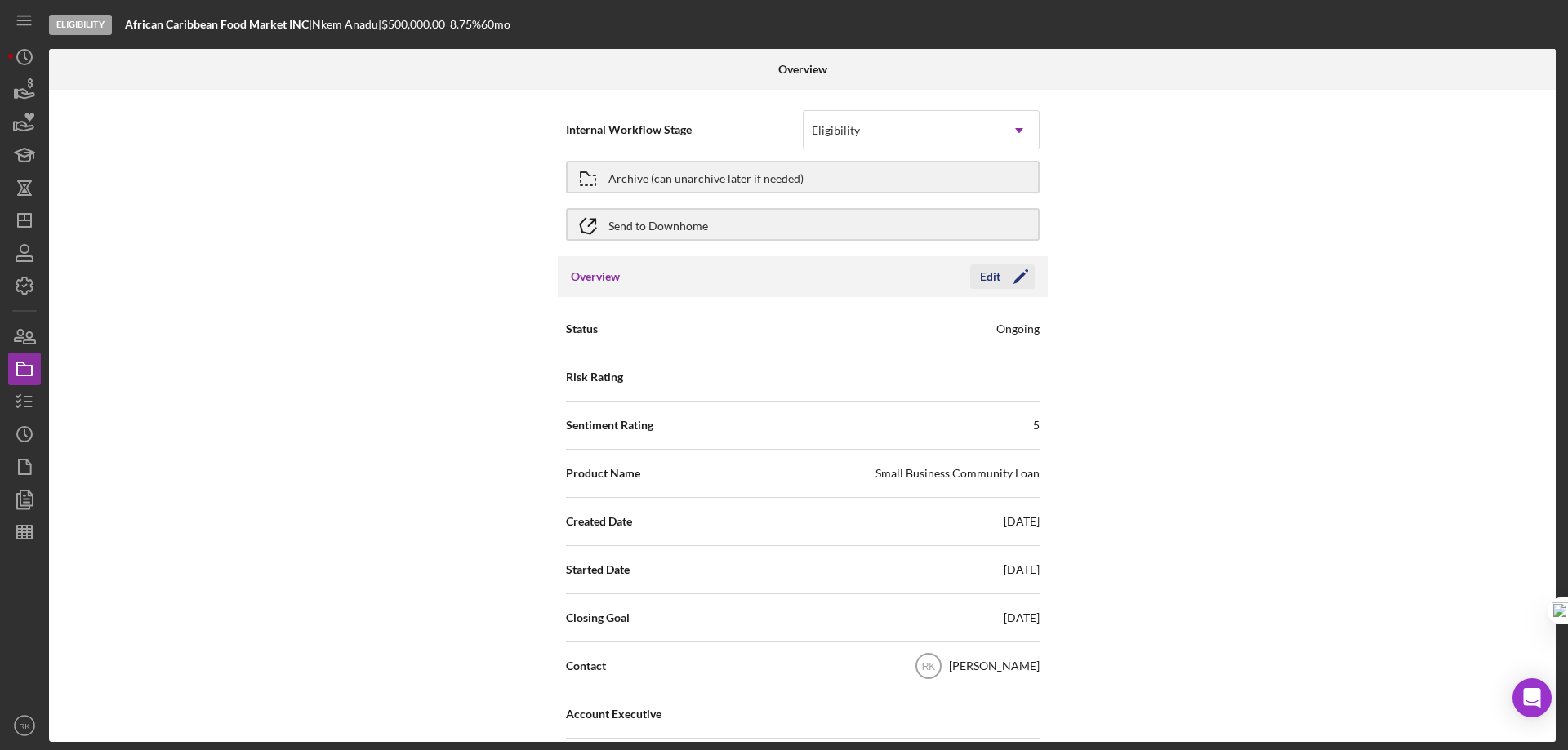
click at [1017, 281] on icon "Icon/Edit" at bounding box center [1021, 276] width 40 height 40
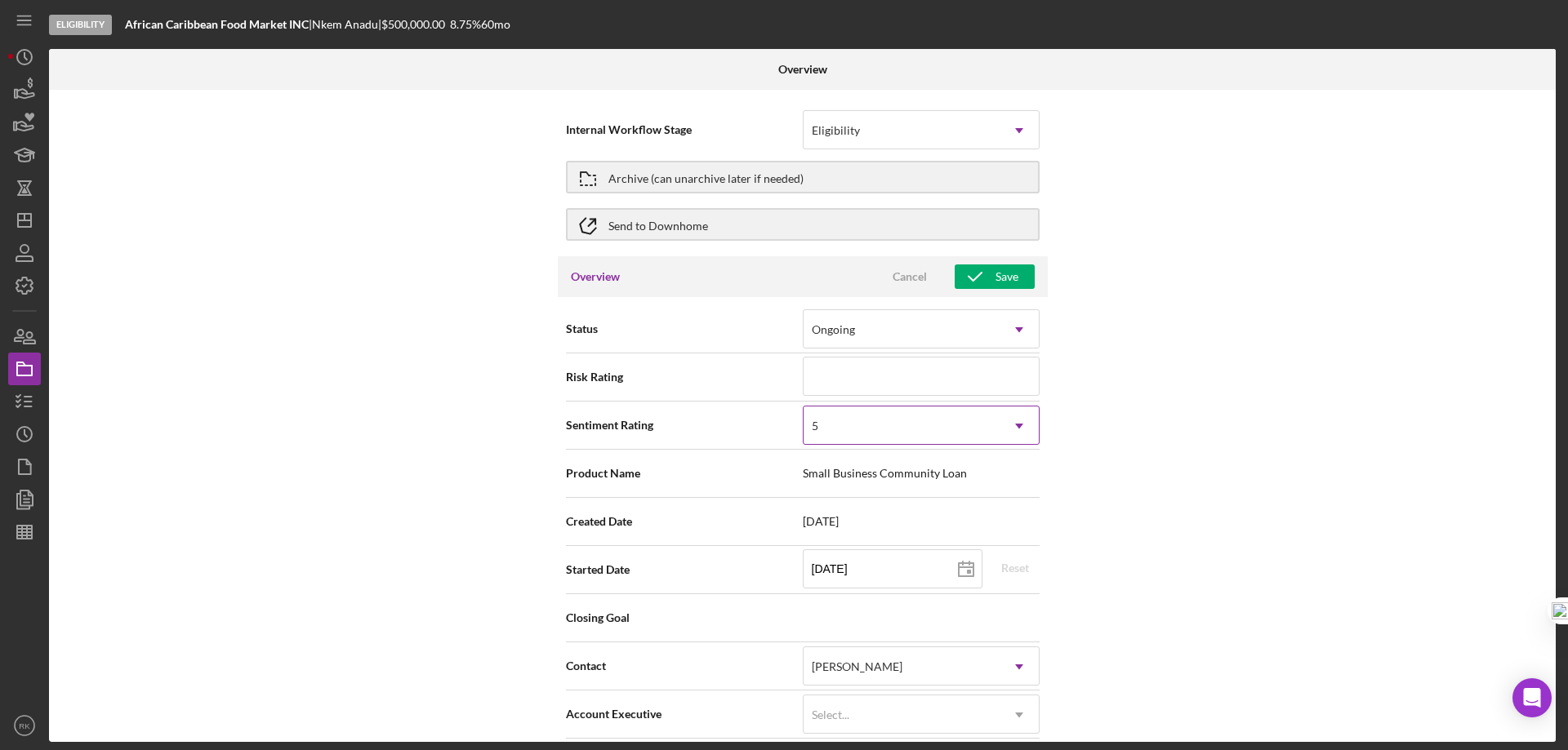
click at [1018, 426] on use at bounding box center [1019, 426] width 8 height 5
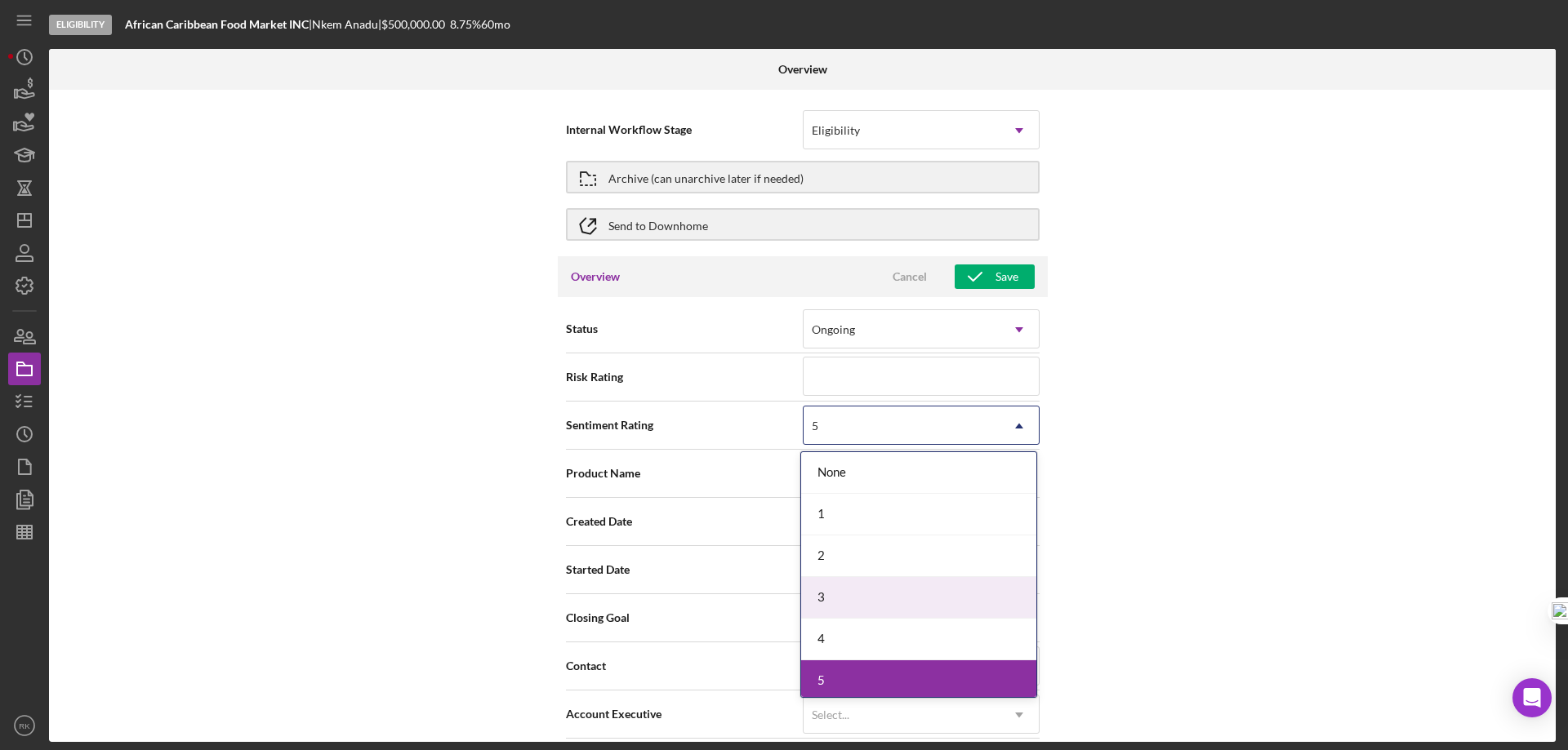
click at [841, 587] on div "3" at bounding box center [918, 597] width 235 height 41
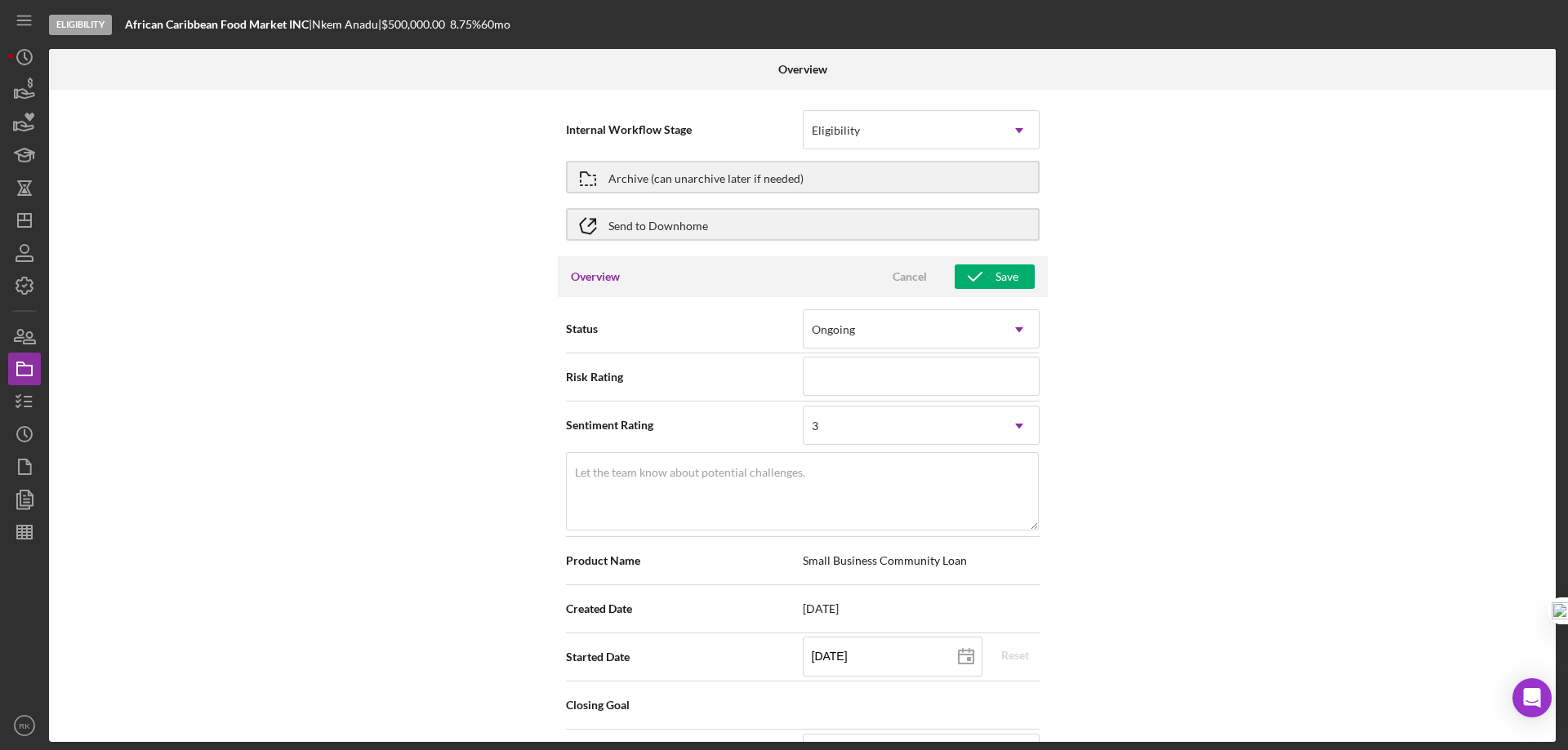
drag, startPoint x: 975, startPoint y: 275, endPoint x: 1063, endPoint y: 277, distance: 88.0
click at [975, 275] on icon "button" at bounding box center [975, 276] width 40 height 40
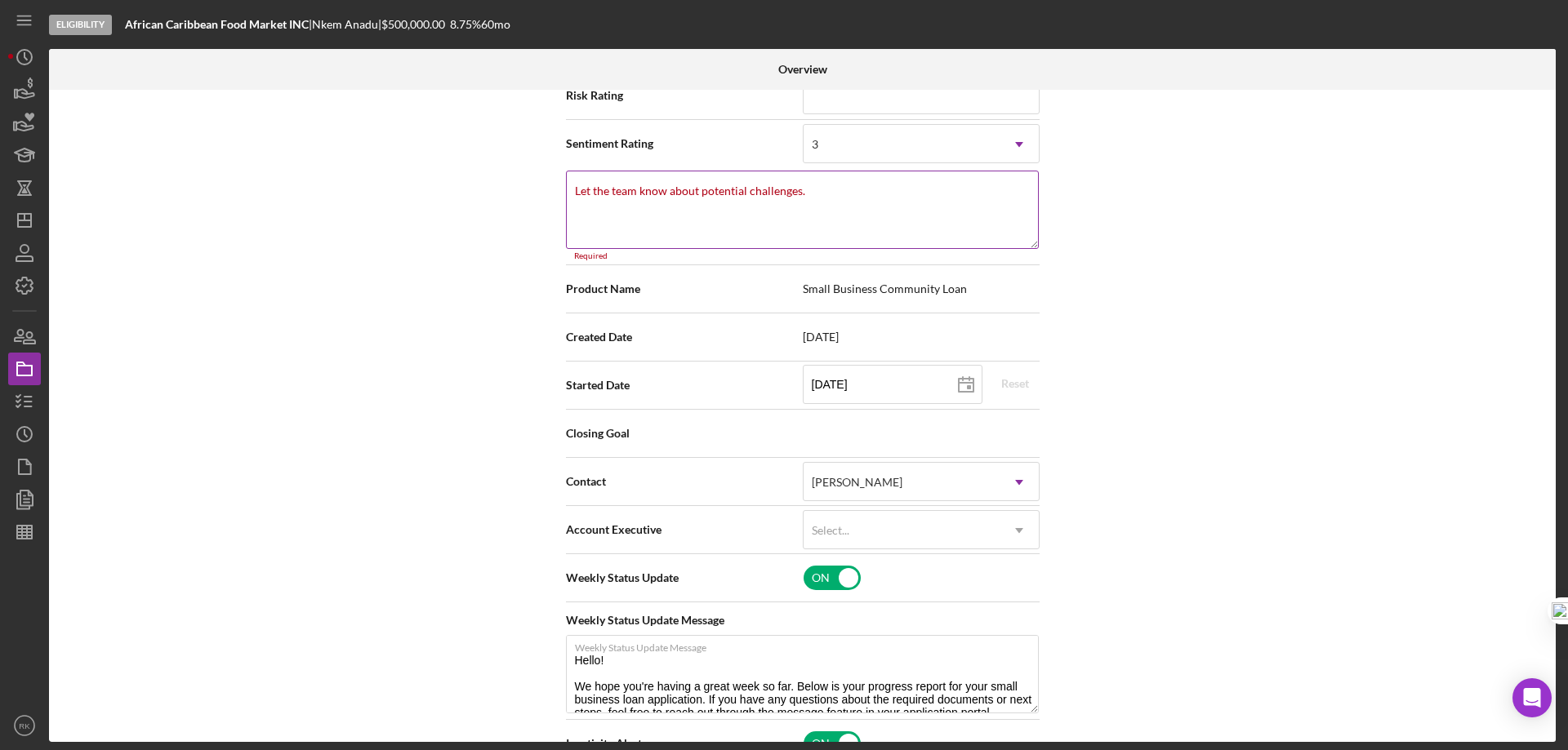
scroll to position [281, 0]
click at [682, 200] on textarea "Let the team know about potential challenges." at bounding box center [802, 210] width 473 height 78
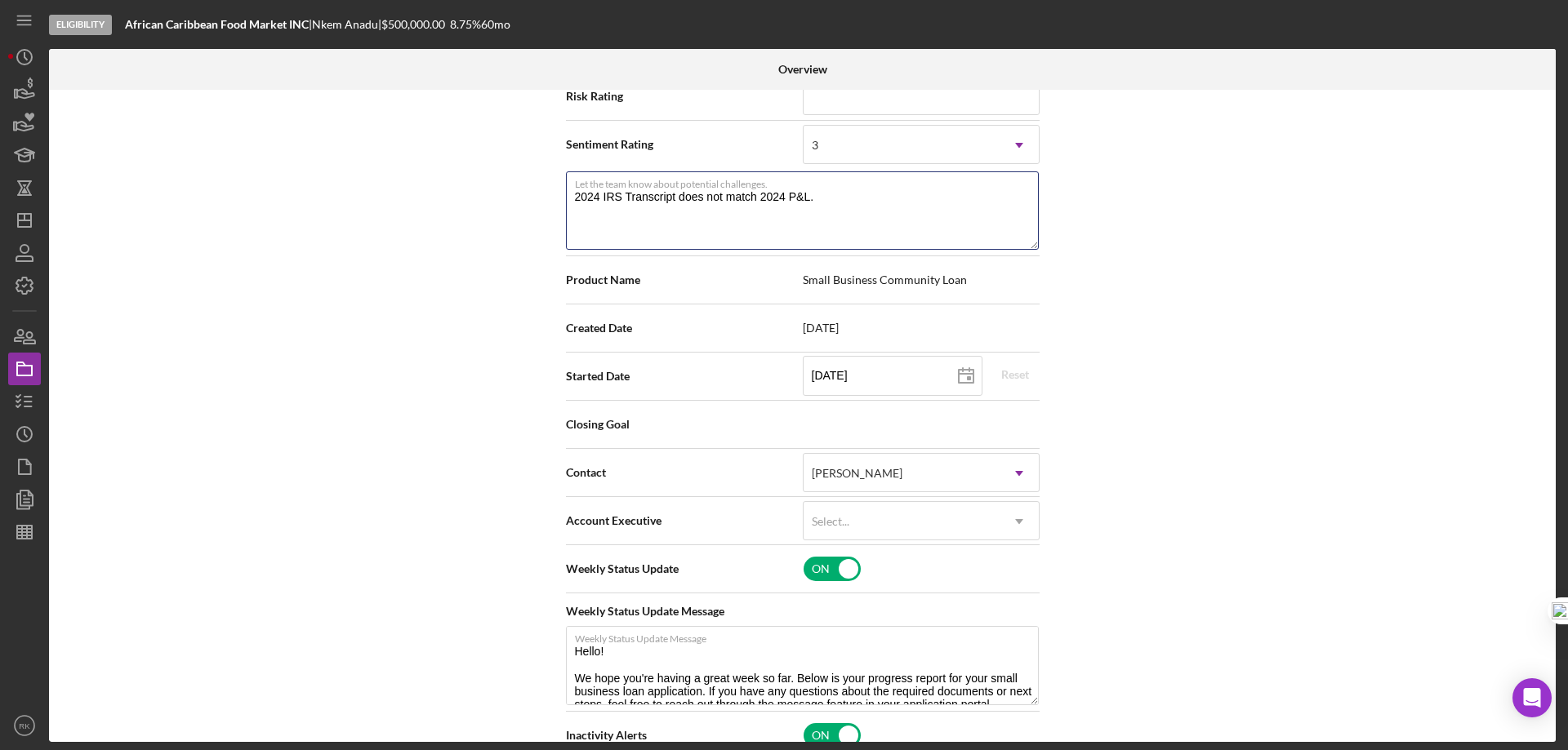
type textarea "2024 IRS Transcript does not match 2024 P&L."
click at [1226, 287] on div "Internal Workflow Stage Eligibility Icon/Dropdown Arrow Archive (can unarchive …" at bounding box center [802, 416] width 1506 height 652
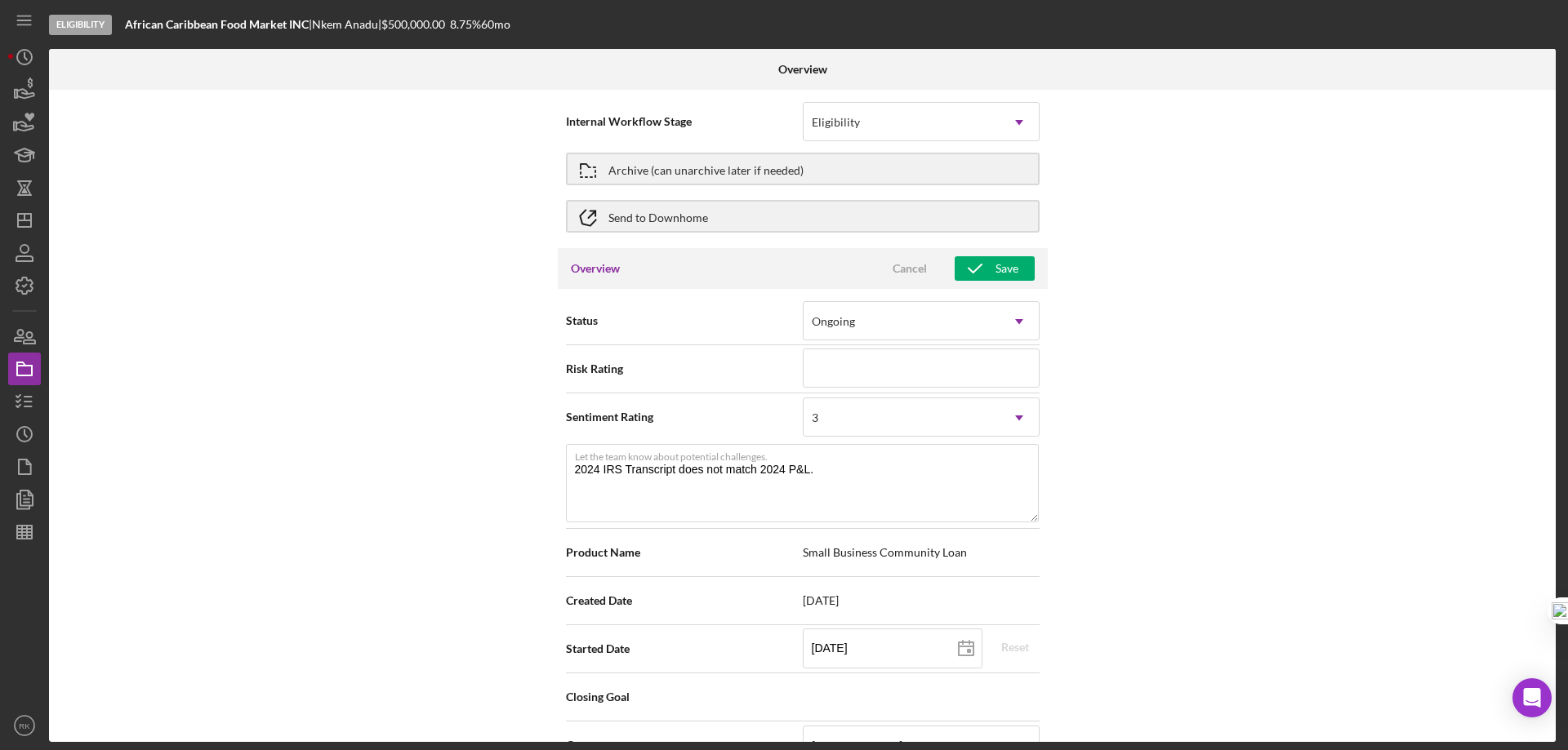
scroll to position [0, 0]
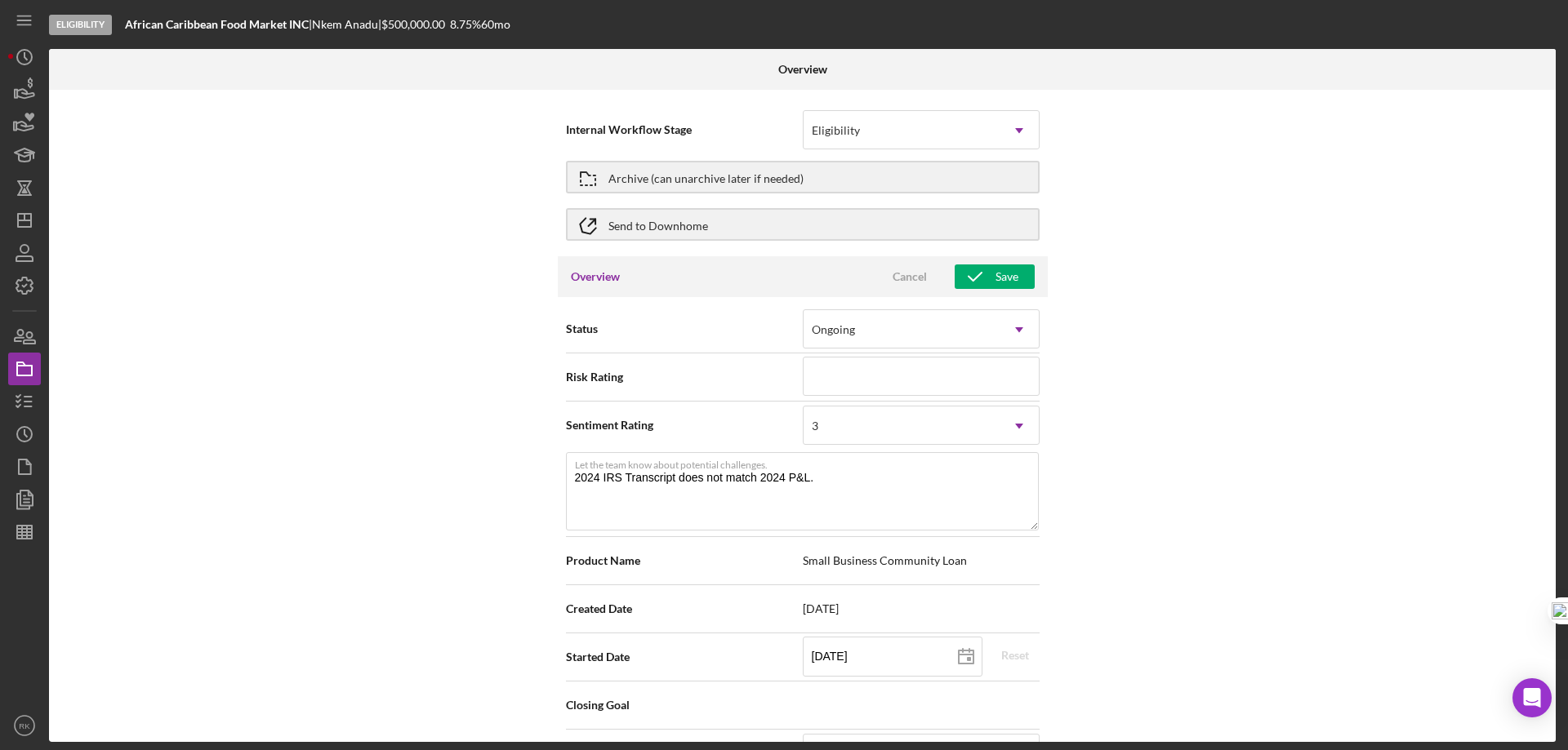
drag, startPoint x: 977, startPoint y: 271, endPoint x: 1064, endPoint y: 299, distance: 91.4
click at [978, 271] on icon "button" at bounding box center [975, 276] width 40 height 40
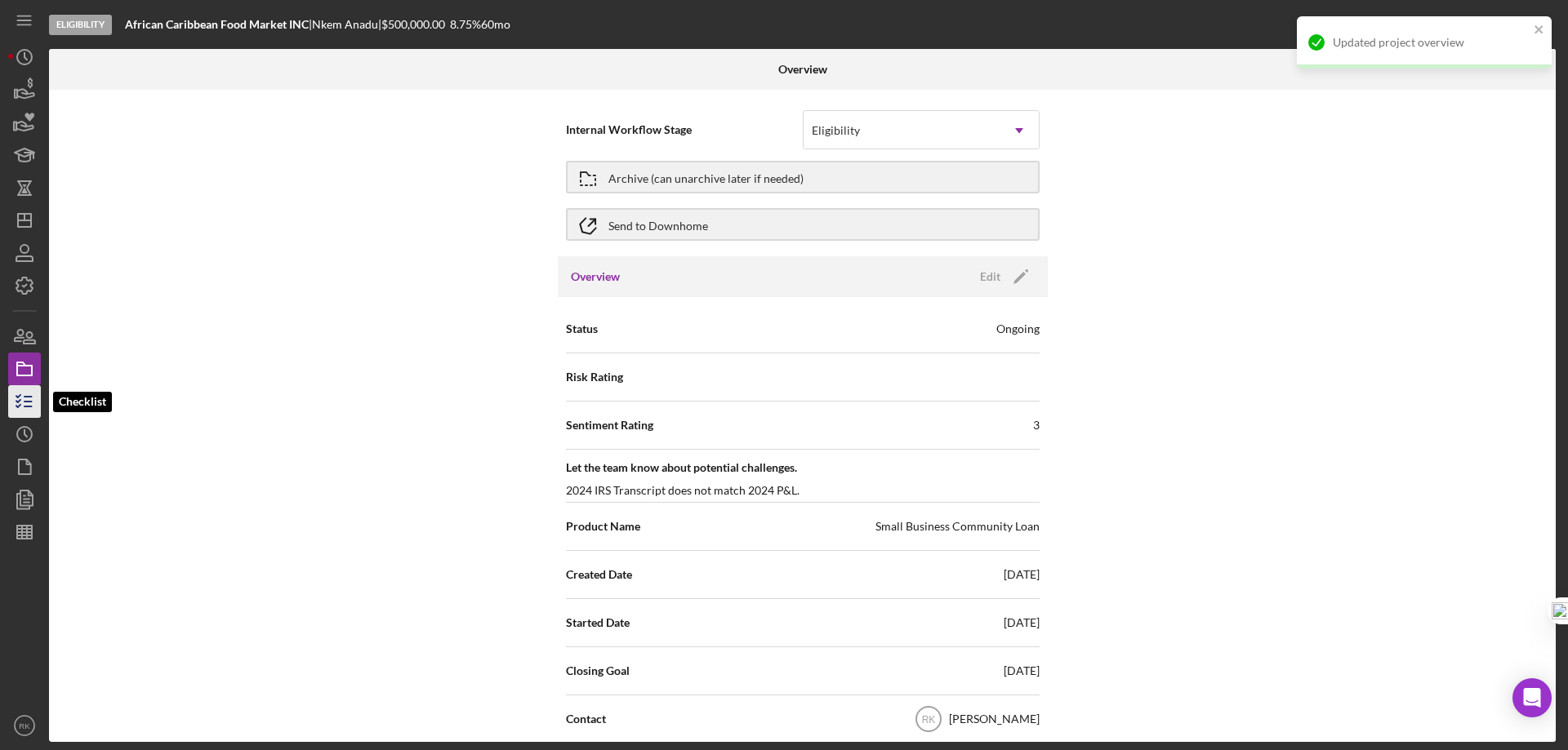
click at [21, 404] on icon "button" at bounding box center [24, 401] width 40 height 40
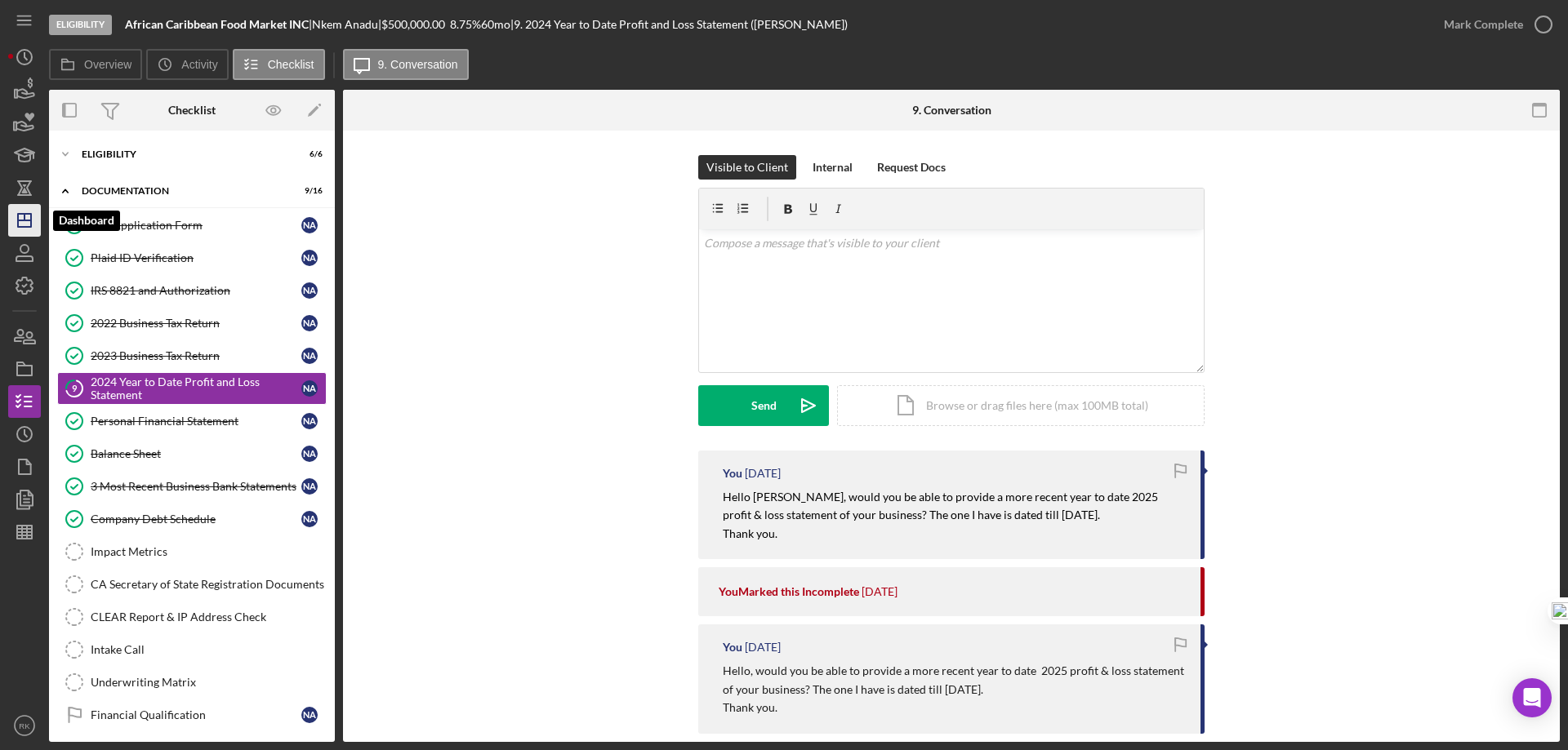
click at [34, 228] on icon "Icon/Dashboard" at bounding box center [24, 220] width 40 height 40
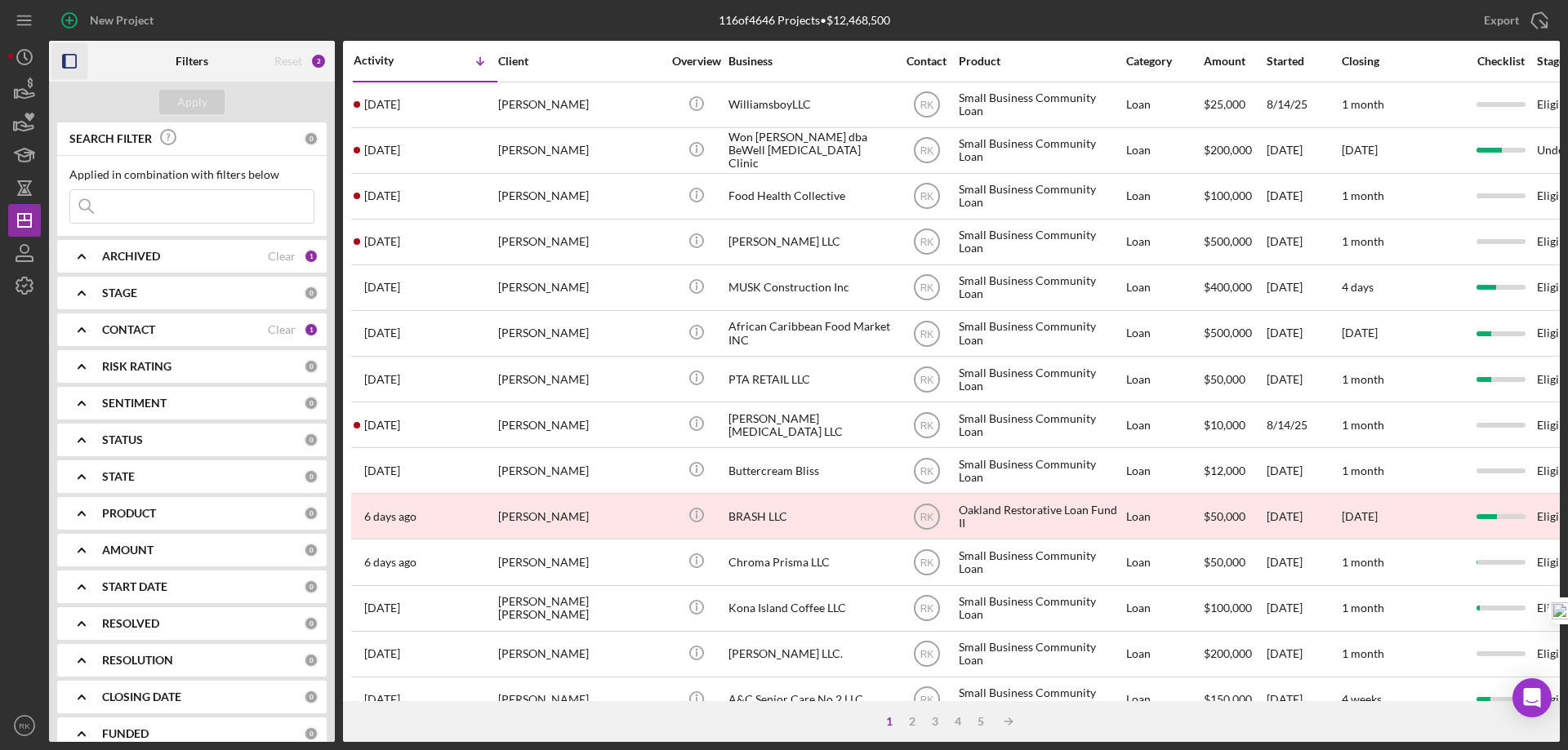
click at [71, 64] on icon "button" at bounding box center [70, 62] width 37 height 37
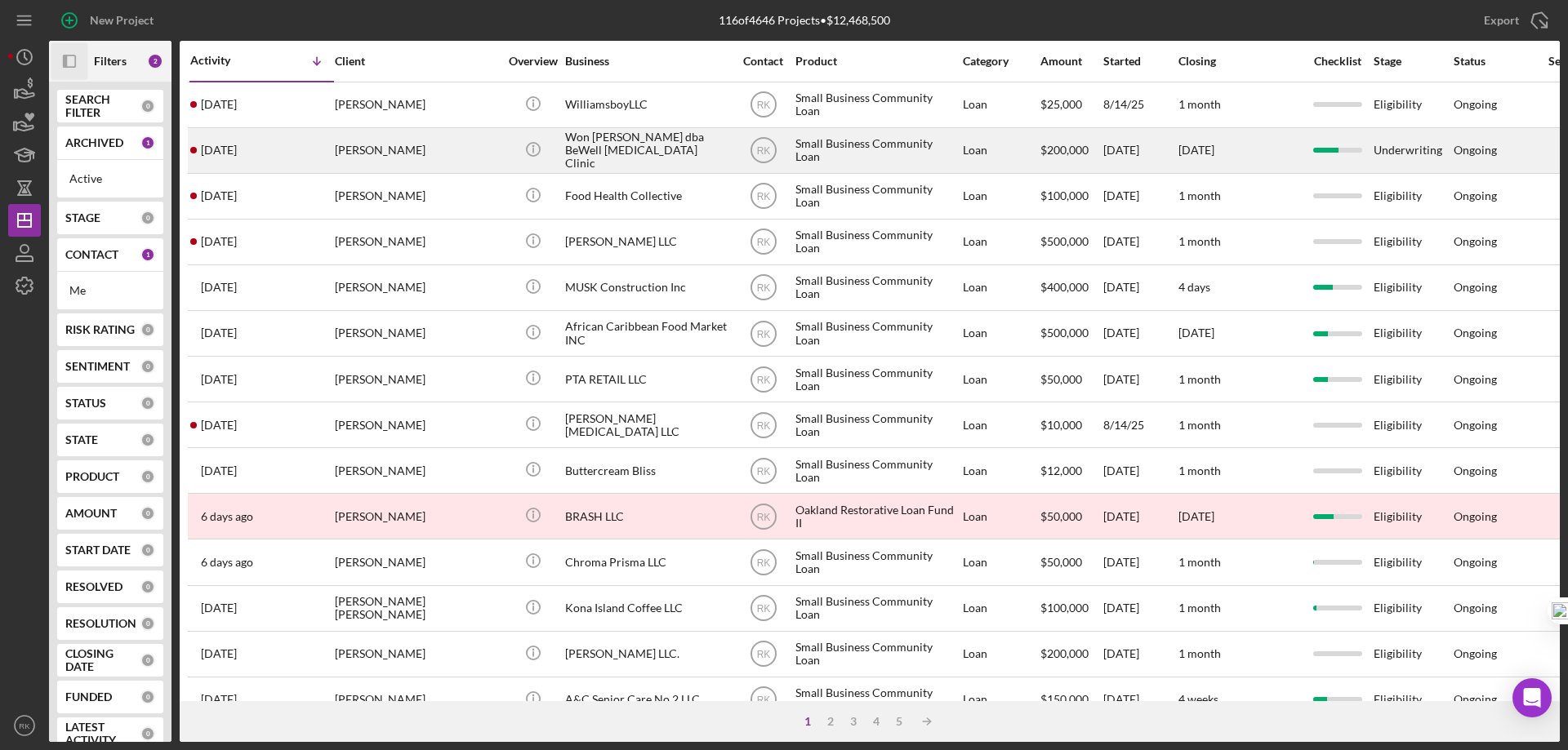
click at [502, 151] on div "Icon/Info" at bounding box center [533, 150] width 62 height 43
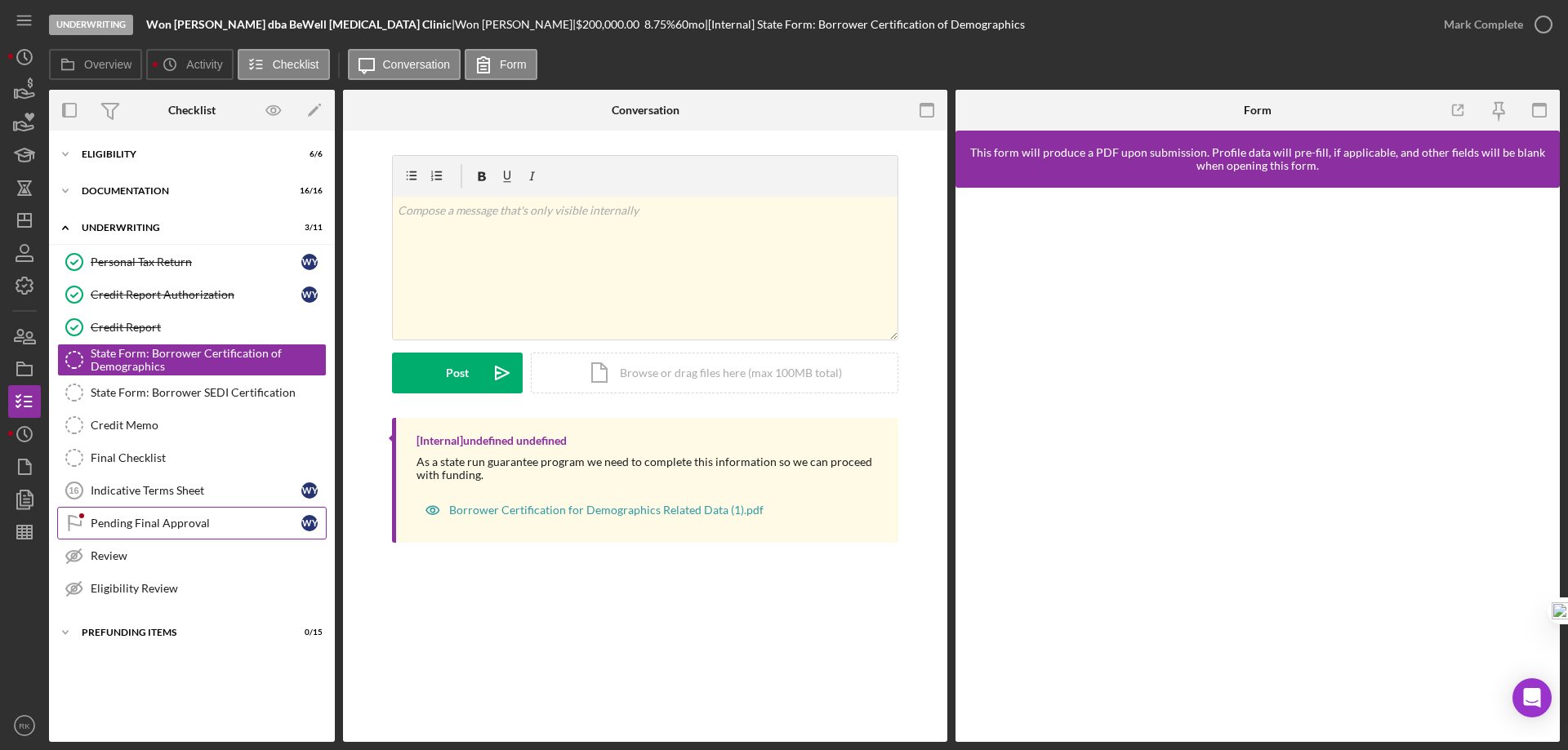
click at [169, 522] on div "Pending Final Approval" at bounding box center [196, 522] width 211 height 13
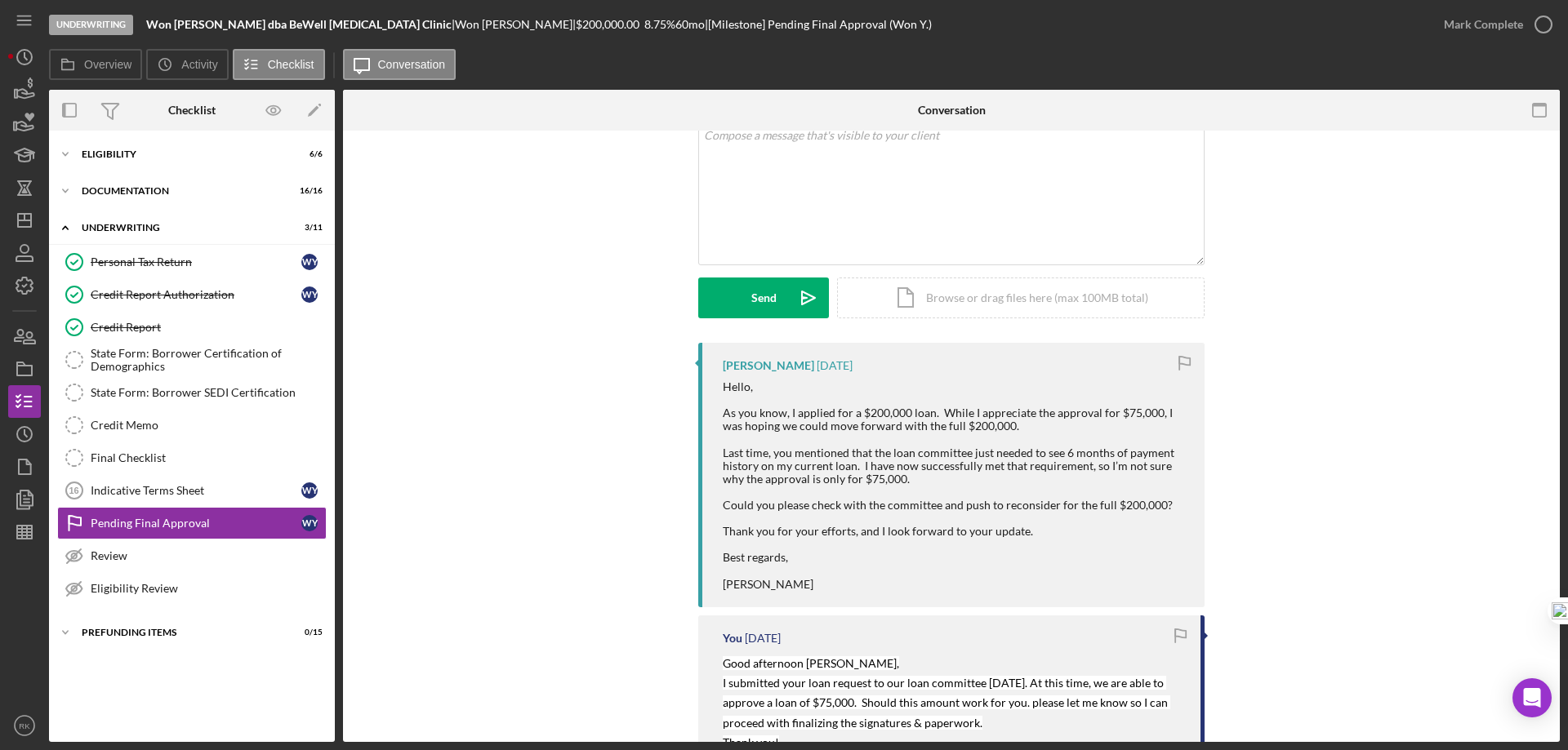
scroll to position [109, 0]
click at [728, 415] on div "Hello, As you know, I applied for a $200,000 loan. While I appreciate the appro…" at bounding box center [955, 485] width 465 height 211
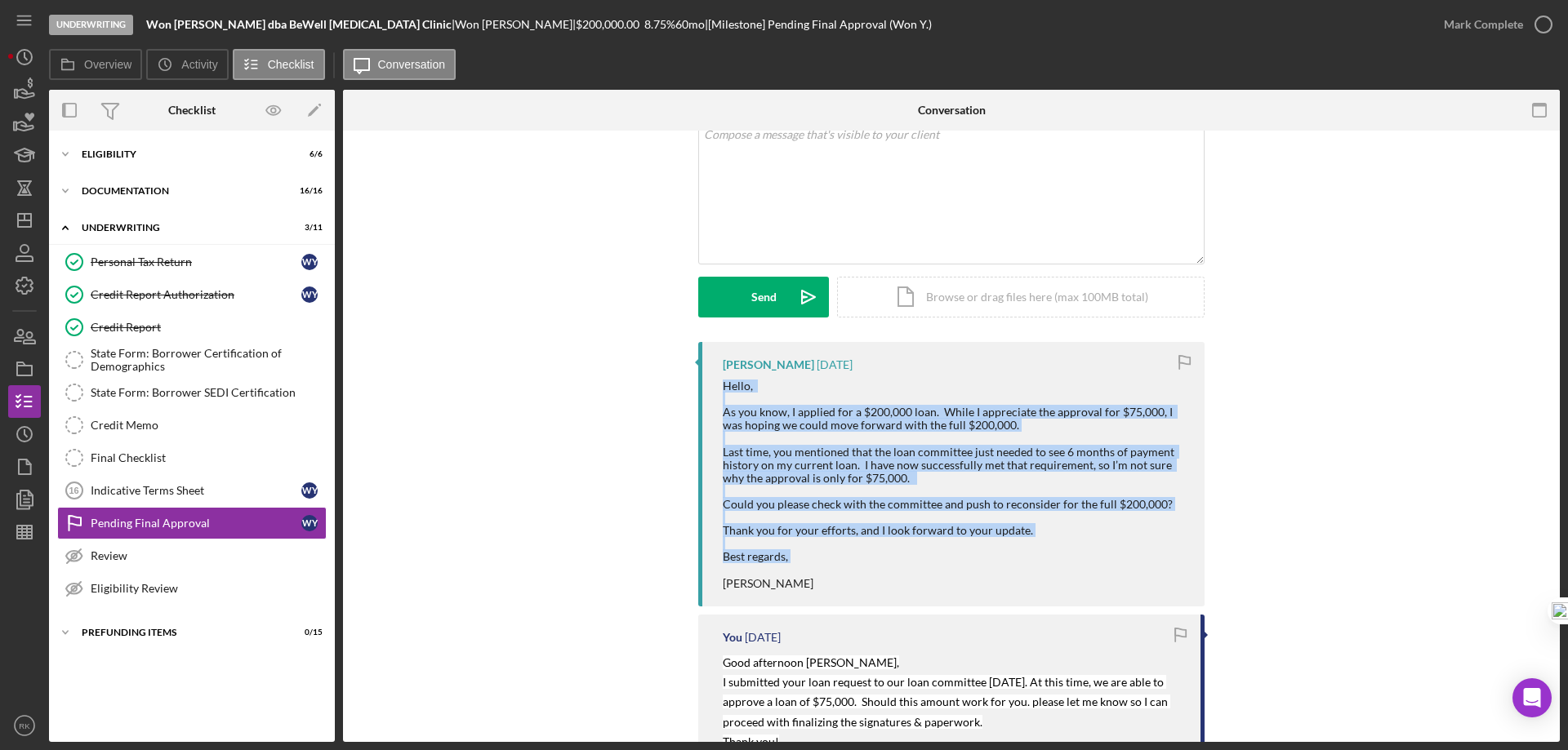
drag, startPoint x: 721, startPoint y: 386, endPoint x: 862, endPoint y: 496, distance: 178.8
click at [899, 569] on div "Hello, As you know, I applied for a $200,000 loan. While I appreciate the appro…" at bounding box center [955, 485] width 465 height 211
copy div "Hello, As you know, I applied for a $200,000 loan. While I appreciate the appro…"
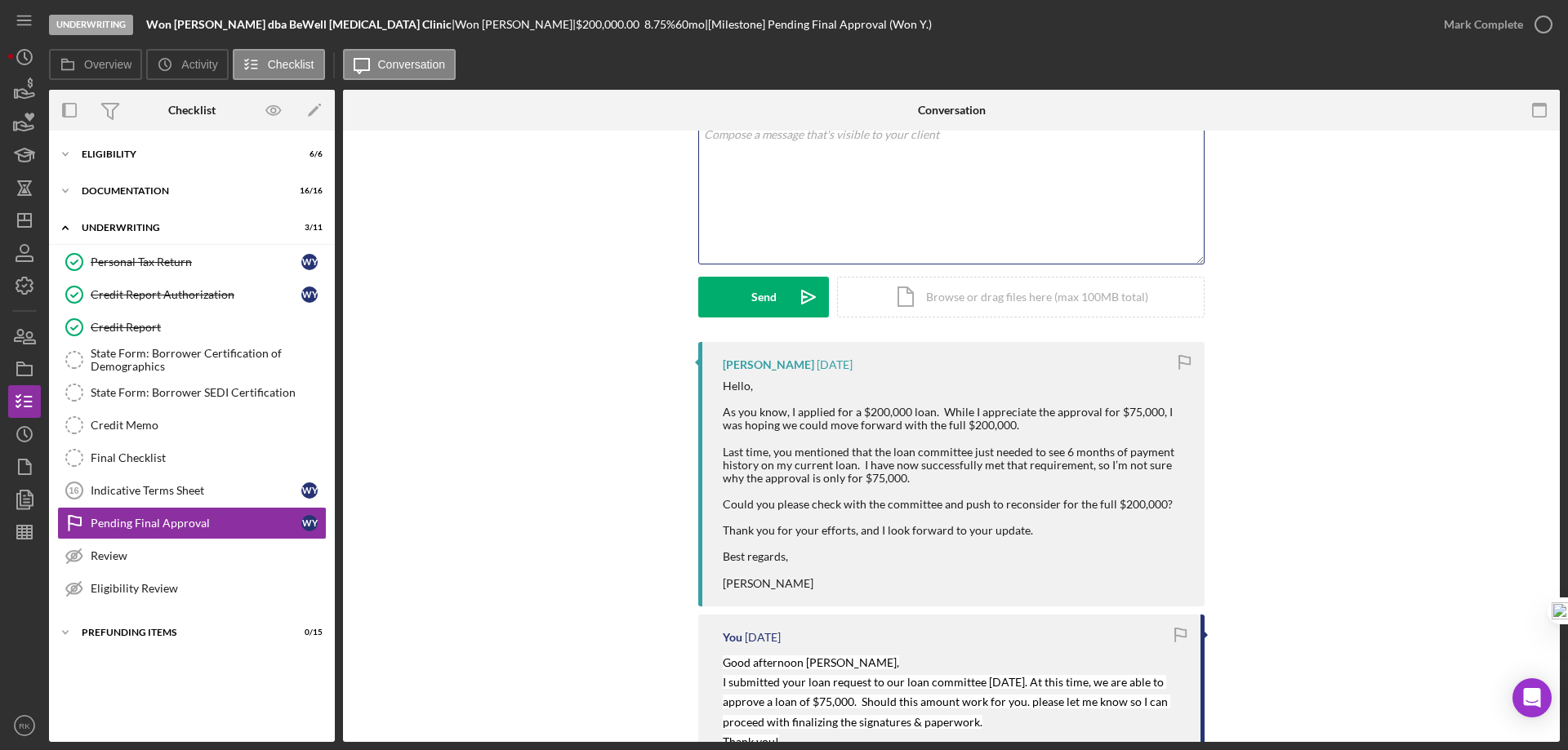
click at [799, 155] on div "v Color teal Color pink Remove color Add row above Add row below Add column bef…" at bounding box center [951, 192] width 505 height 143
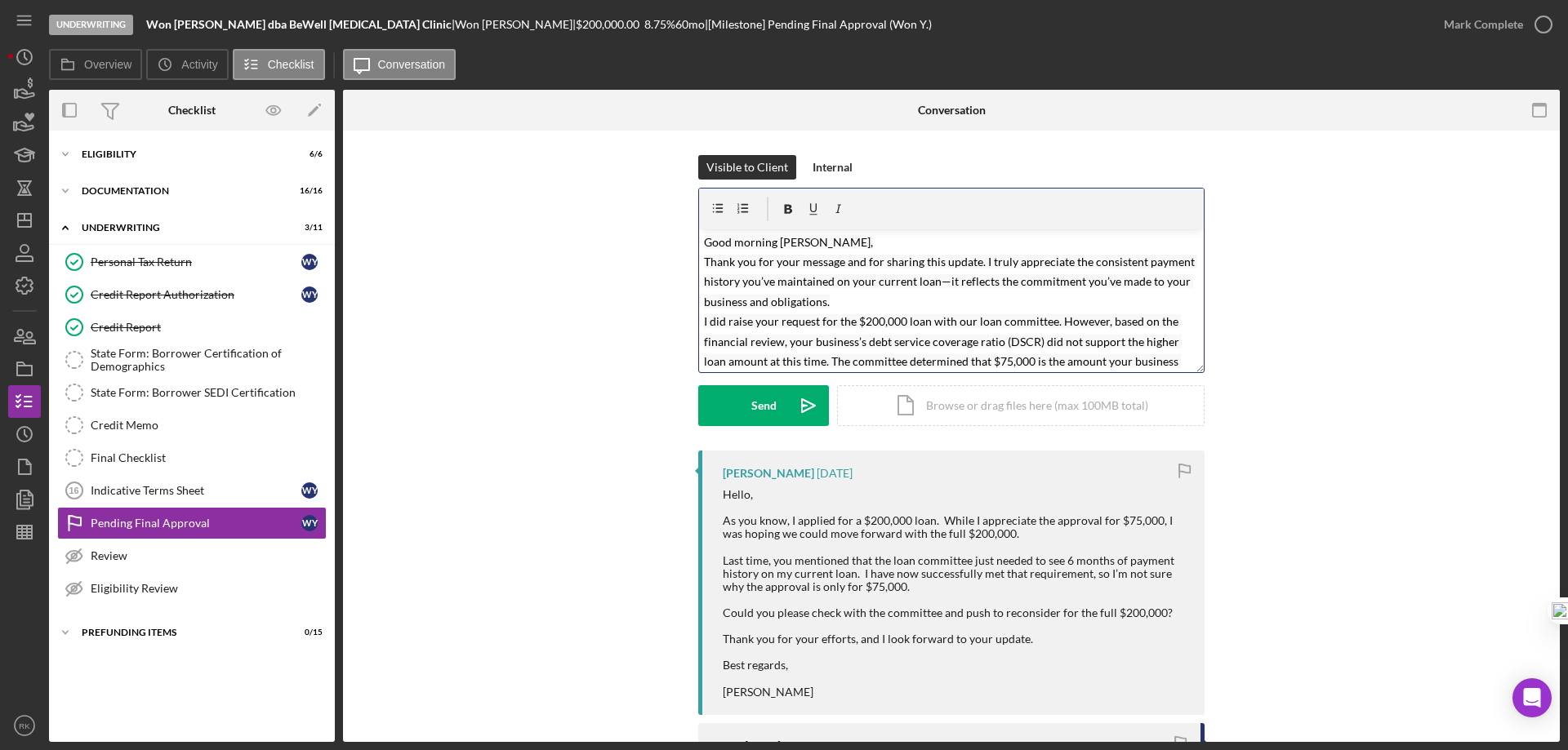
scroll to position [0, 0]
click at [936, 283] on mark "Good morning [PERSON_NAME], Thank you for your message and for sharing this upd…" at bounding box center [950, 374] width 493 height 273
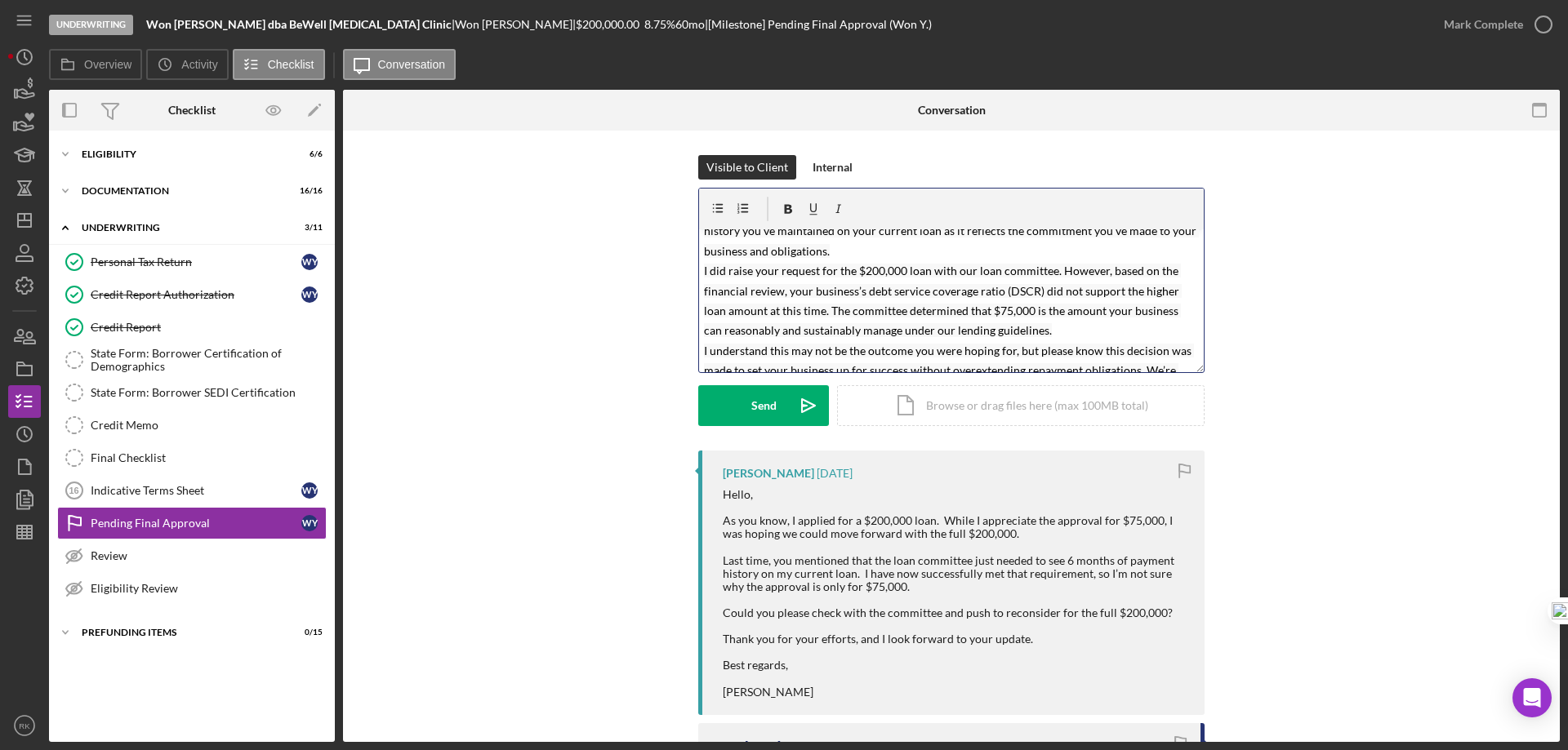
scroll to position [54, 0]
click at [996, 290] on mark "Good morning [PERSON_NAME], Thank you for your message and for sharing this upd…" at bounding box center [951, 320] width 495 height 273
click at [996, 292] on mark "Good morning [PERSON_NAME], Thank you for your message and for sharing this upd…" at bounding box center [951, 320] width 495 height 273
click at [1037, 323] on p "Good morning [PERSON_NAME], Thank you for your message and for sharing this upd…" at bounding box center [952, 319] width 496 height 278
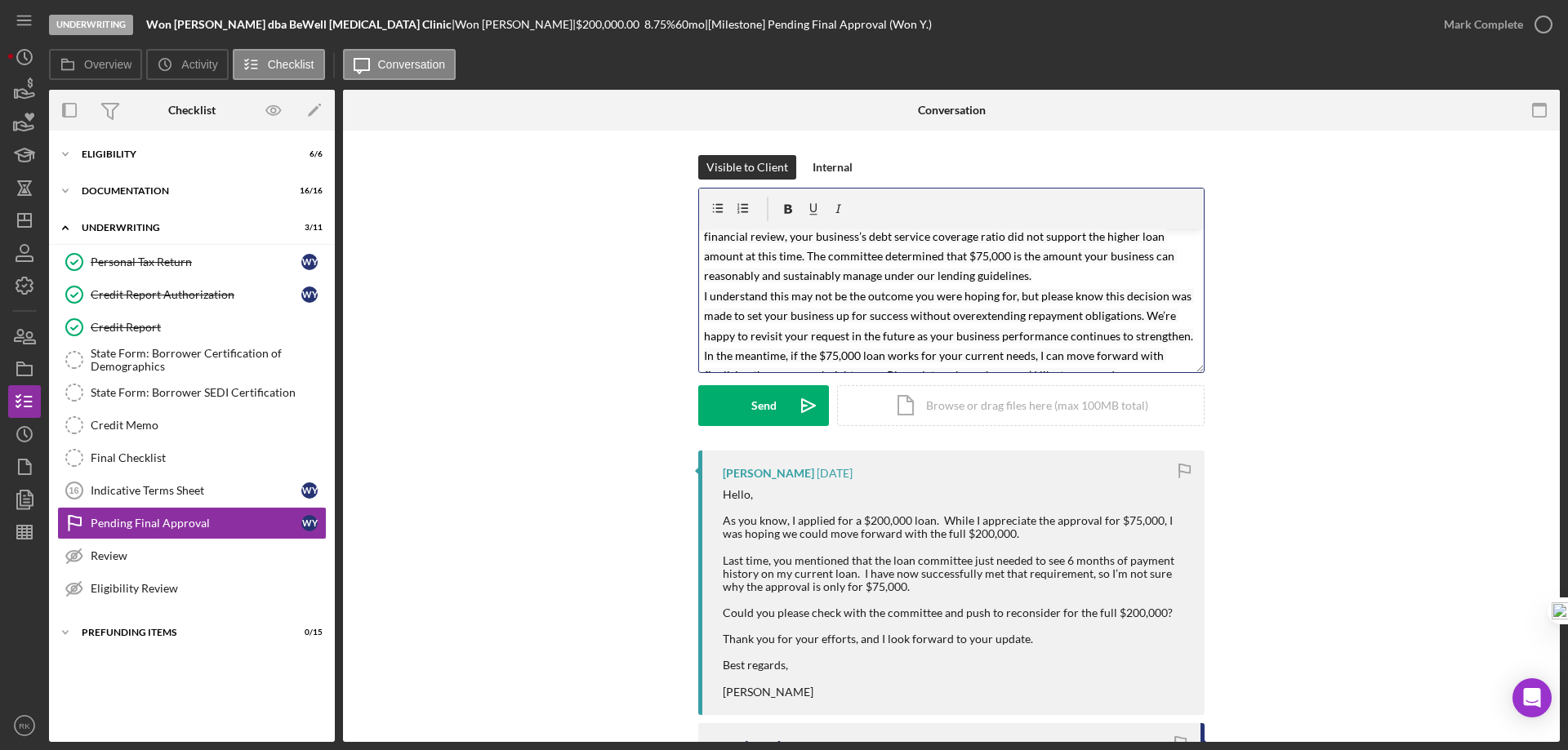
scroll to position [109, 0]
click at [1007, 297] on mark "Good morning [PERSON_NAME], Thank you for your message and for sharing this upd…" at bounding box center [951, 265] width 495 height 273
click at [1040, 313] on mark "Good morning [PERSON_NAME], Thank you for your message and for sharing this upd…" at bounding box center [951, 265] width 495 height 273
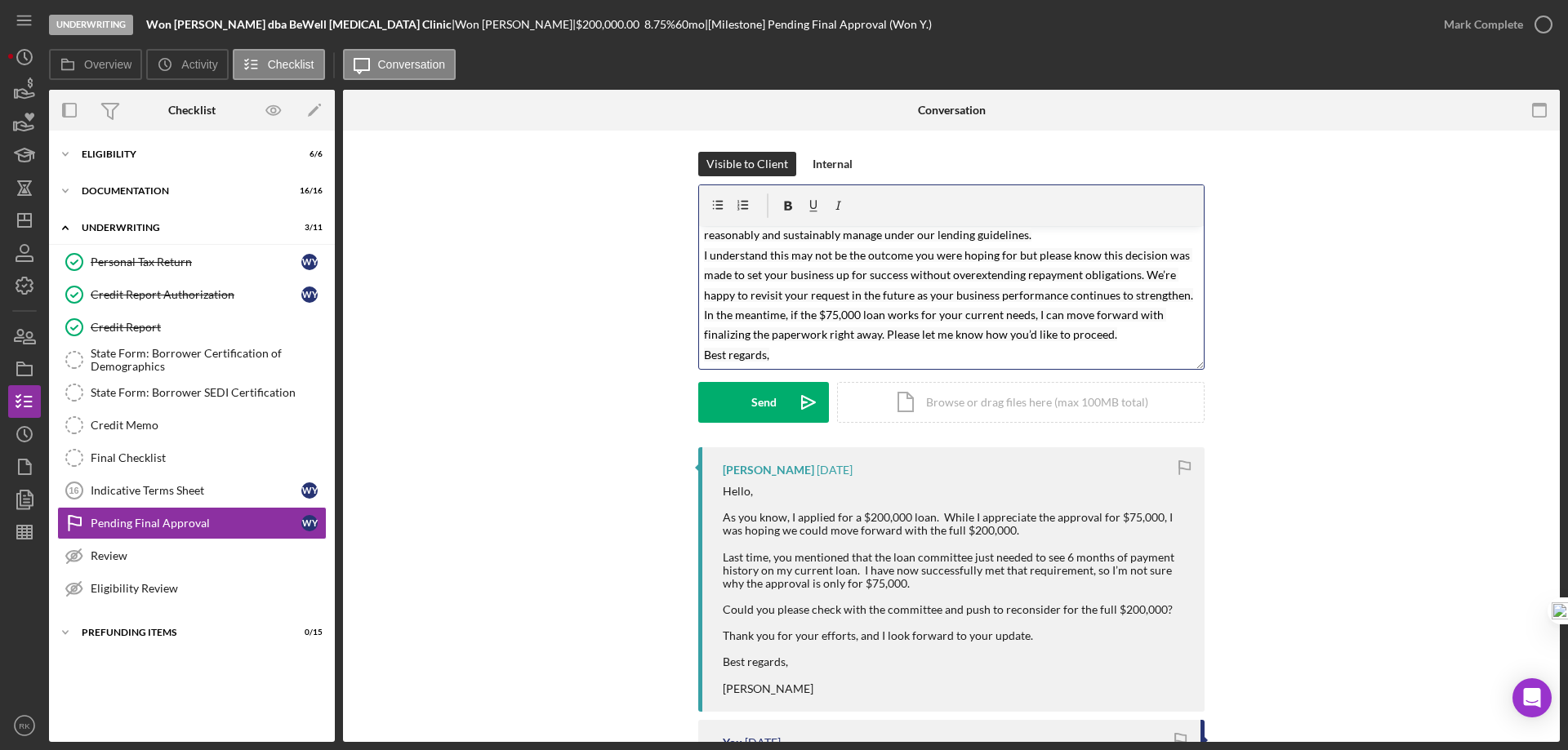
scroll to position [4, 0]
click at [786, 356] on p "Good morning [PERSON_NAME], Thank you for your message and for sharing this upd…" at bounding box center [952, 224] width 496 height 278
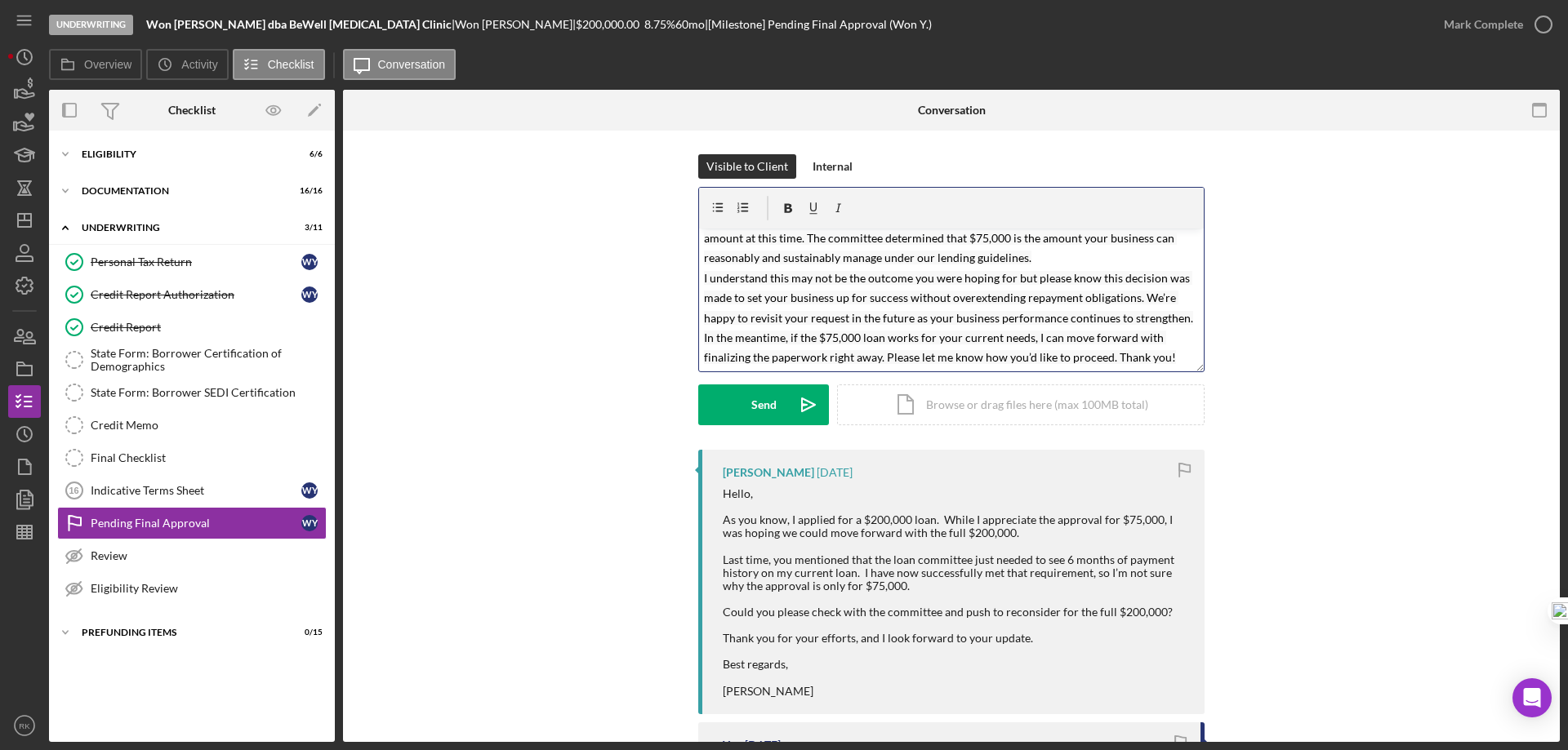
scroll to position [0, 0]
drag, startPoint x: 753, startPoint y: 412, endPoint x: 615, endPoint y: 403, distance: 138.3
click at [753, 412] on div "Send" at bounding box center [764, 405] width 25 height 40
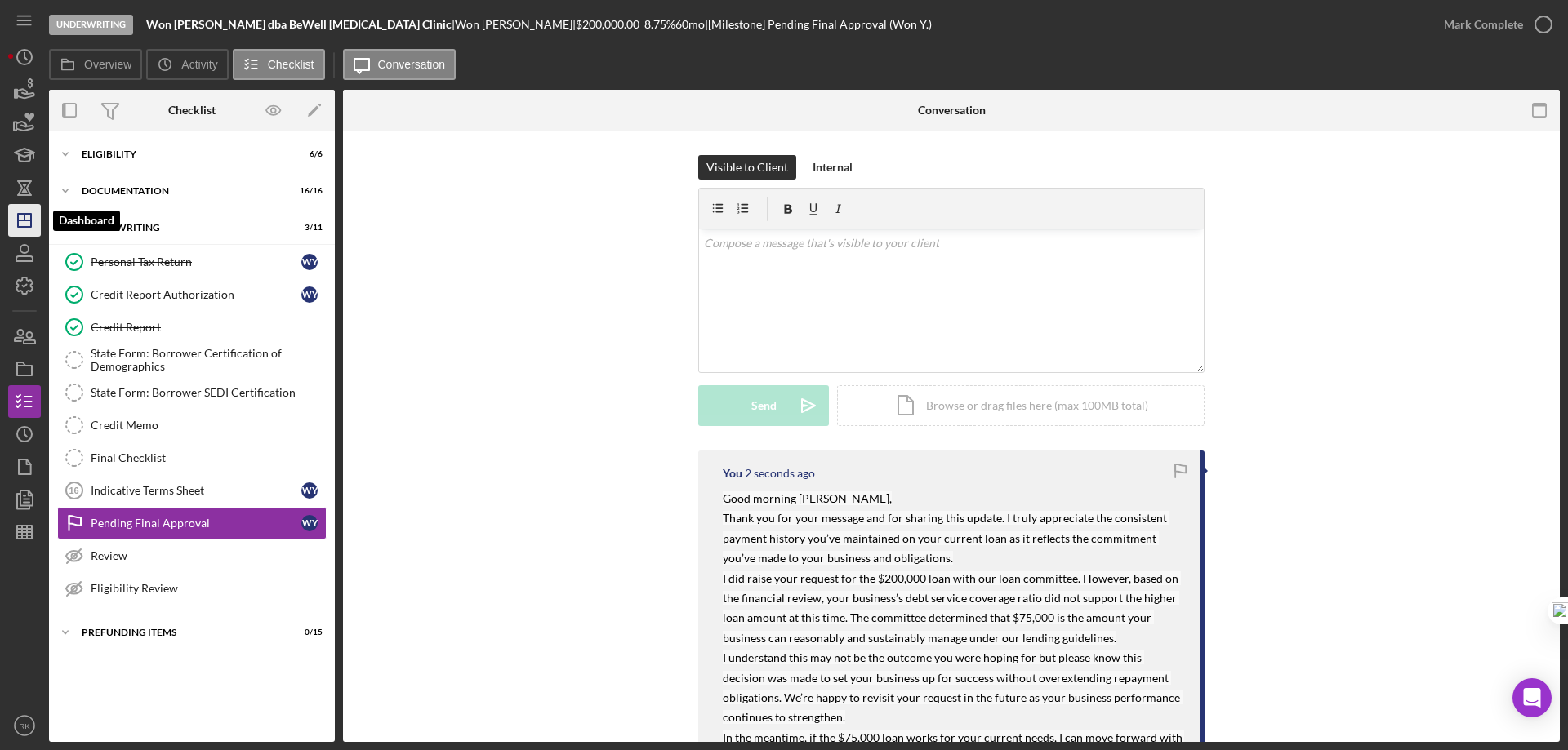
click at [18, 229] on icon "Icon/Dashboard" at bounding box center [24, 220] width 40 height 40
